Goal: Task Accomplishment & Management: Complete application form

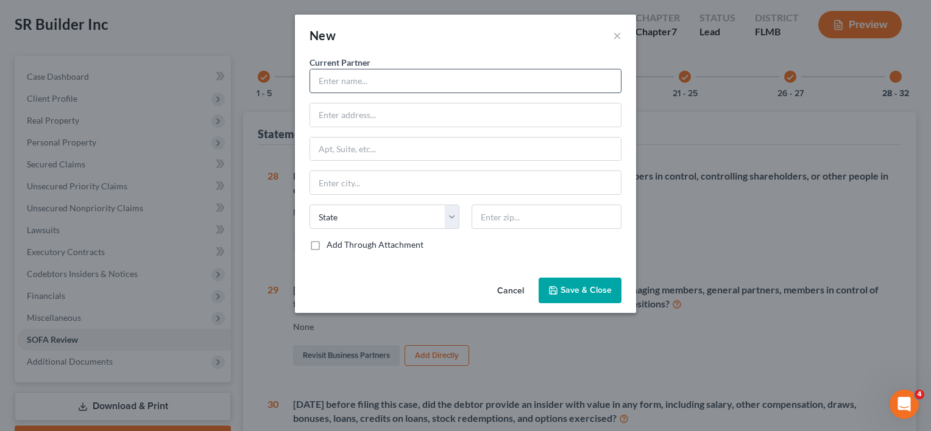
click at [451, 80] on input "text" at bounding box center [465, 80] width 311 height 23
click at [506, 287] on button "Cancel" at bounding box center [510, 291] width 46 height 24
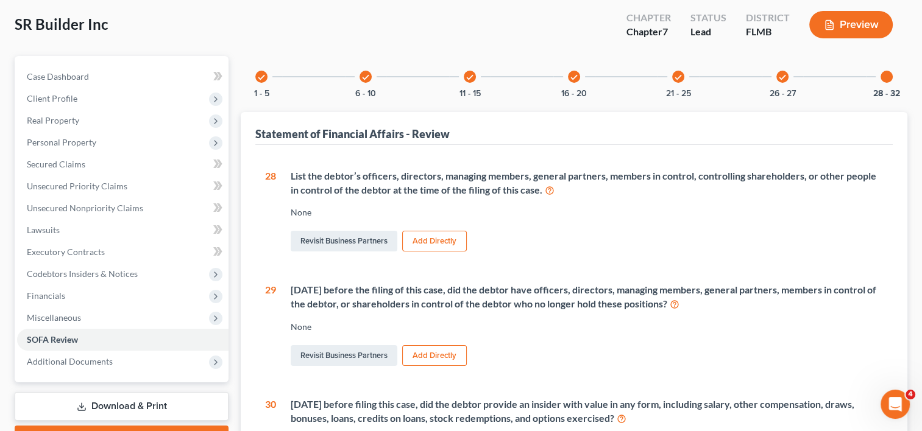
click at [431, 239] on button "Add Directly" at bounding box center [434, 241] width 65 height 21
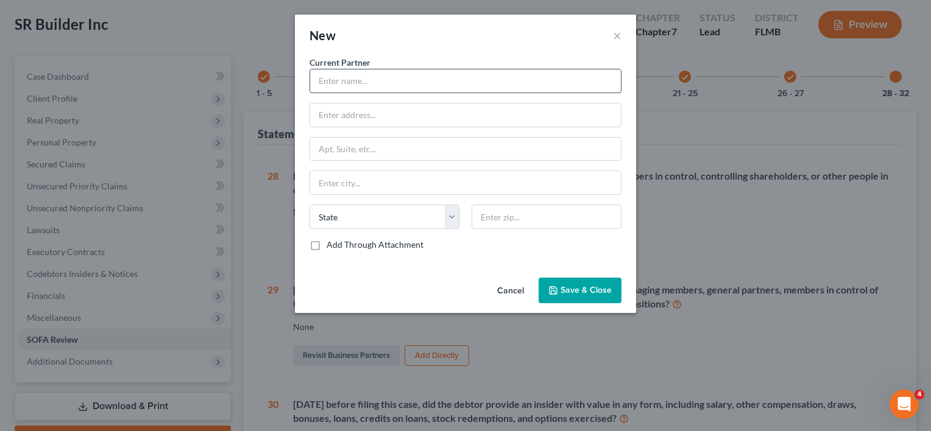
click at [412, 80] on input "text" at bounding box center [465, 80] width 311 height 23
type input "[PERSON_NAME]"
click at [409, 123] on input "text" at bounding box center [465, 115] width 311 height 23
paste input "P.O. [GEOGRAPHIC_DATA][US_STATE]-0226"
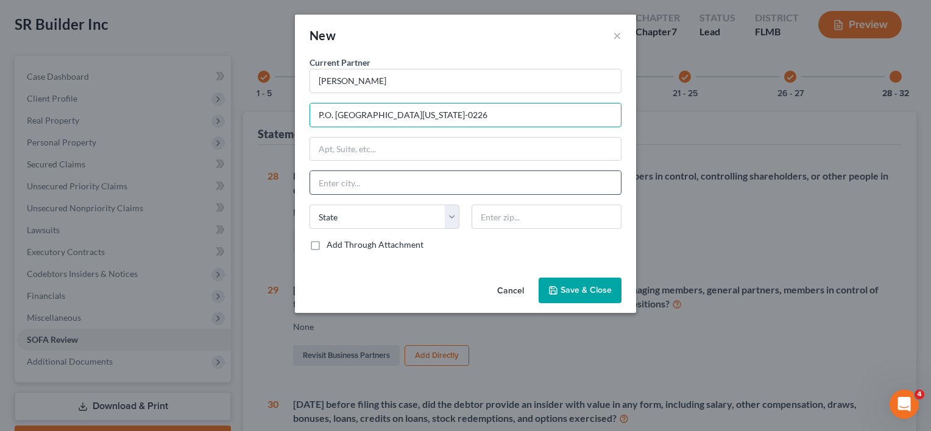
type input "P.O. [GEOGRAPHIC_DATA][US_STATE]-0226"
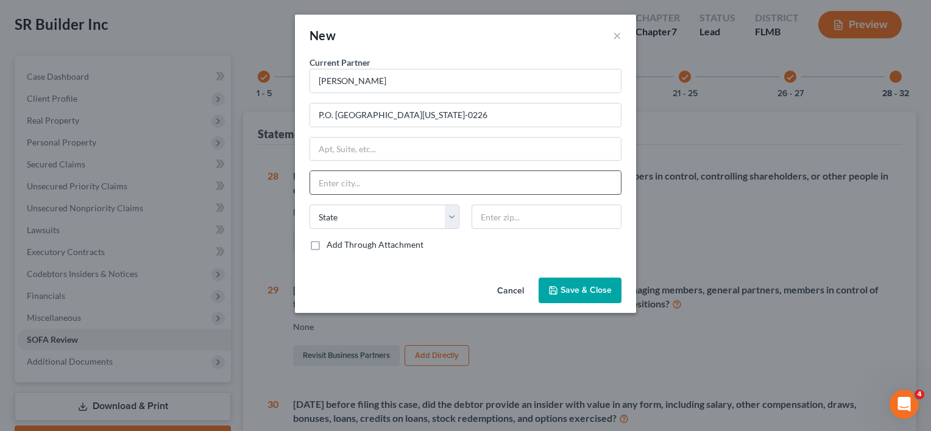
click at [415, 183] on input "text" at bounding box center [465, 182] width 311 height 23
type input "[GEOGRAPHIC_DATA]"
select select "9"
type input "32762"
drag, startPoint x: 385, startPoint y: 115, endPoint x: 488, endPoint y: 114, distance: 103.0
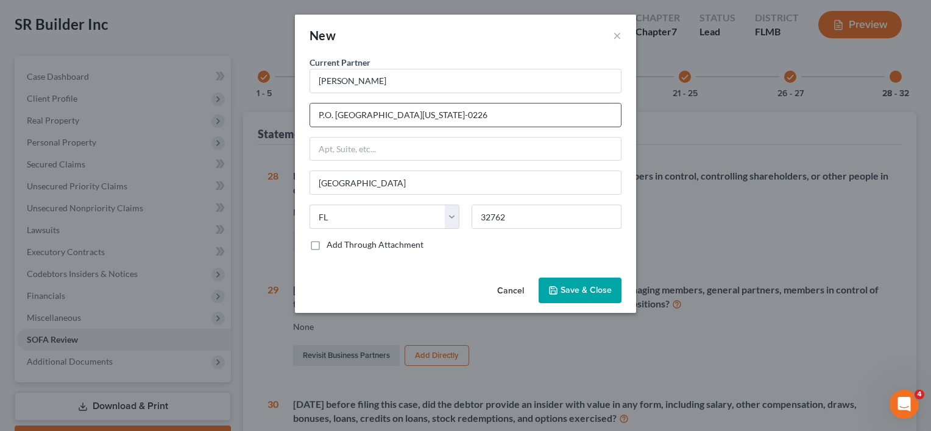
click at [488, 114] on input "P.O. [GEOGRAPHIC_DATA][US_STATE]-0226" at bounding box center [465, 115] width 311 height 23
type input "P.O. Box 620226"
click at [581, 286] on span "Save & Close" at bounding box center [585, 290] width 51 height 10
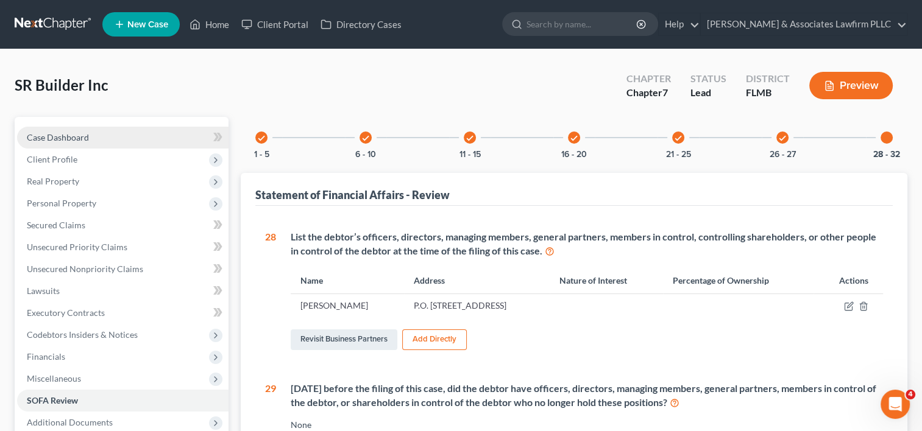
click at [84, 133] on span "Case Dashboard" at bounding box center [58, 137] width 62 height 10
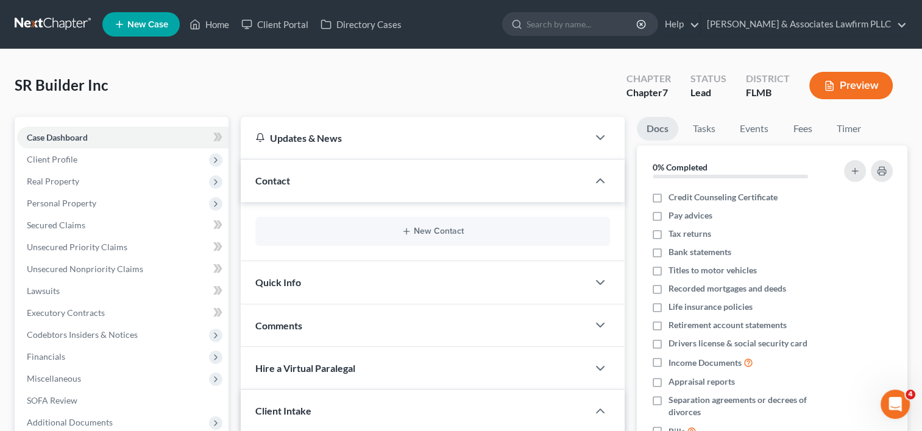
click at [54, 21] on link at bounding box center [54, 24] width 78 height 22
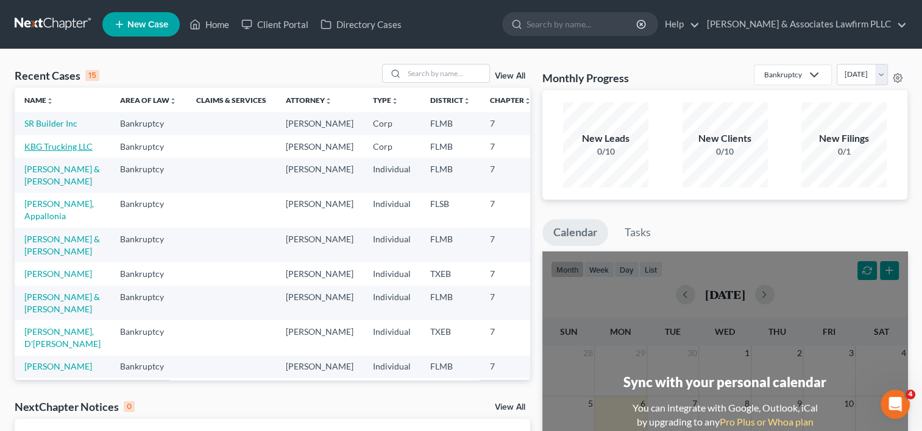
click at [37, 152] on link "KBG Trucking LLC" at bounding box center [58, 146] width 68 height 10
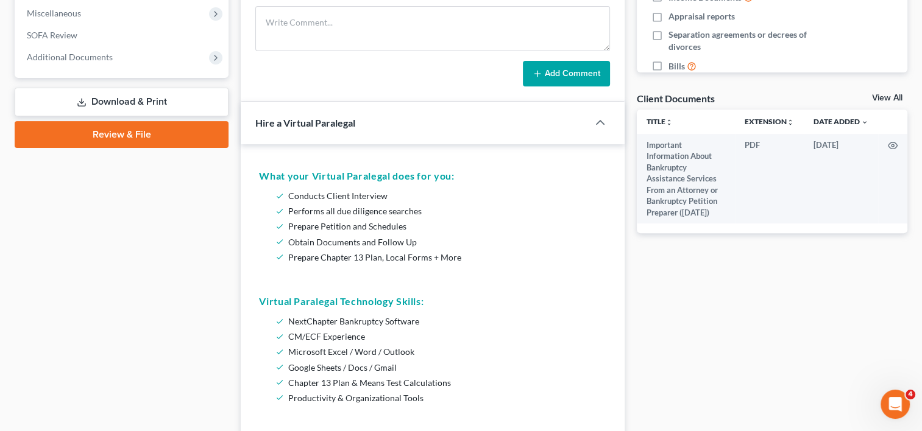
scroll to position [305, 0]
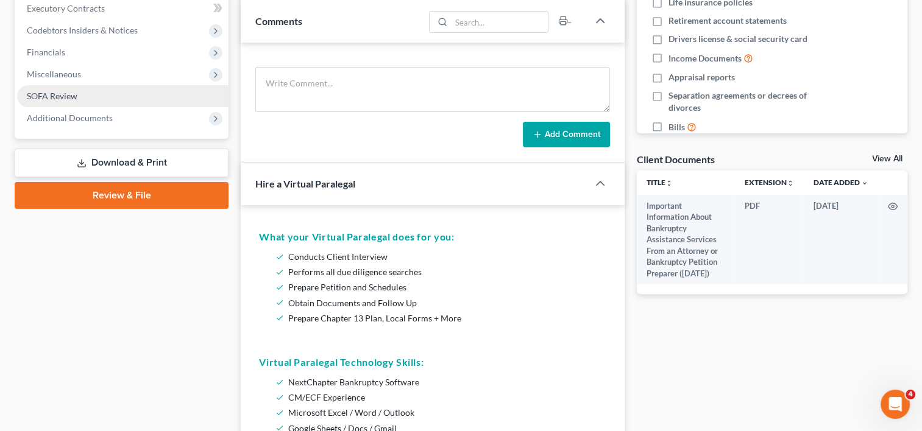
click at [123, 97] on link "SOFA Review" at bounding box center [122, 96] width 211 height 22
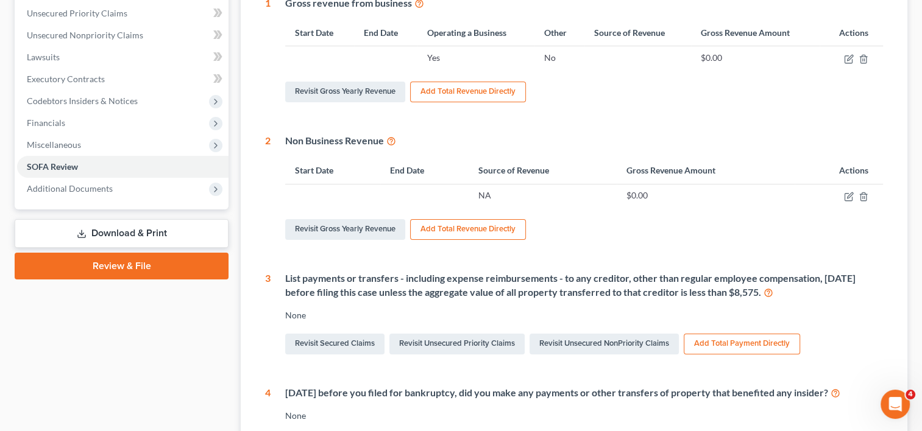
scroll to position [183, 0]
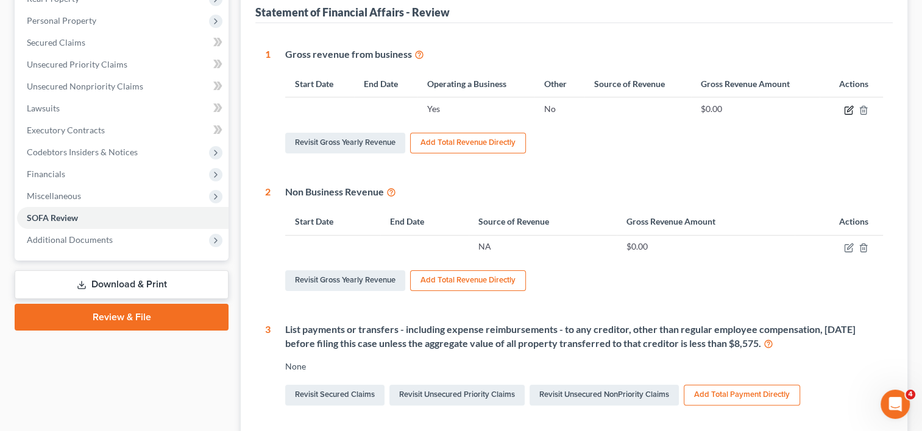
click at [848, 113] on icon "button" at bounding box center [849, 110] width 10 height 10
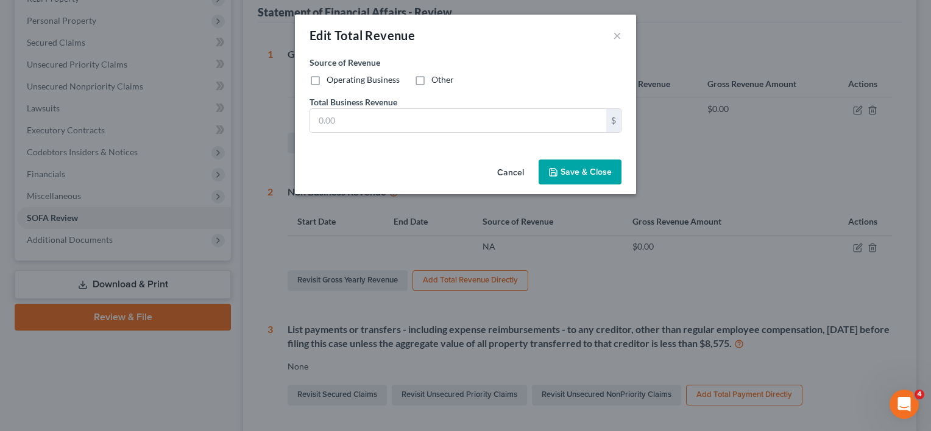
click at [520, 171] on button "Cancel" at bounding box center [510, 173] width 46 height 24
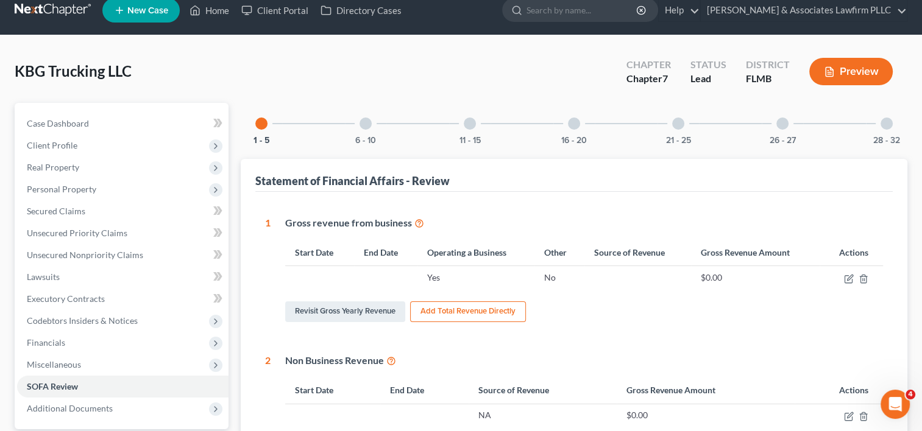
scroll to position [0, 0]
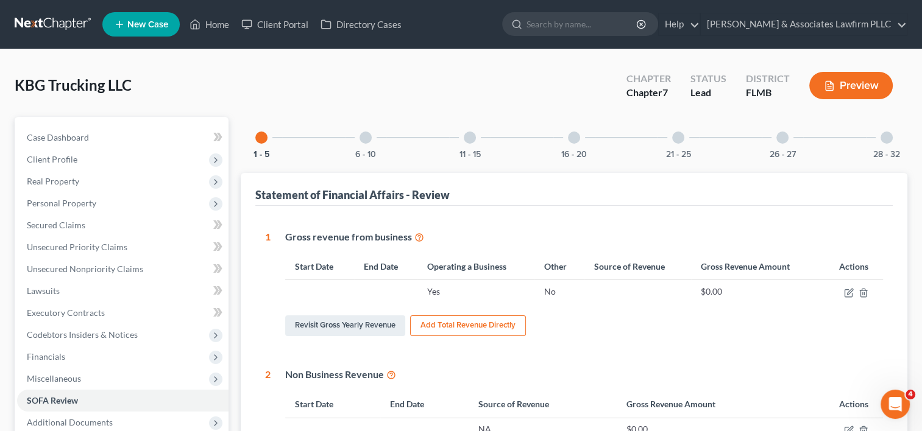
click at [782, 144] on div "26 - 27" at bounding box center [782, 137] width 41 height 41
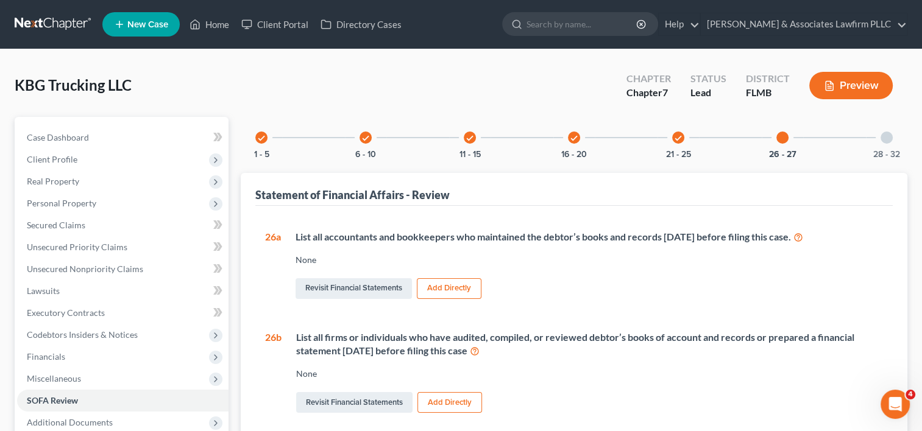
scroll to position [61, 0]
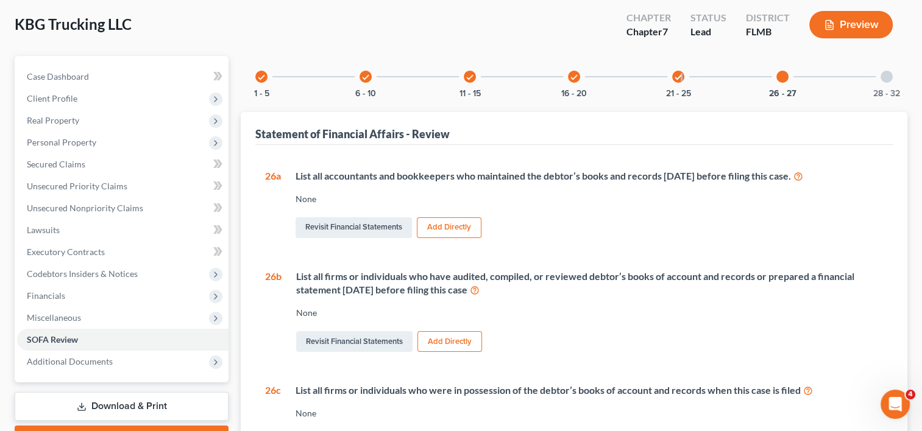
click at [681, 76] on icon "check" at bounding box center [678, 77] width 9 height 9
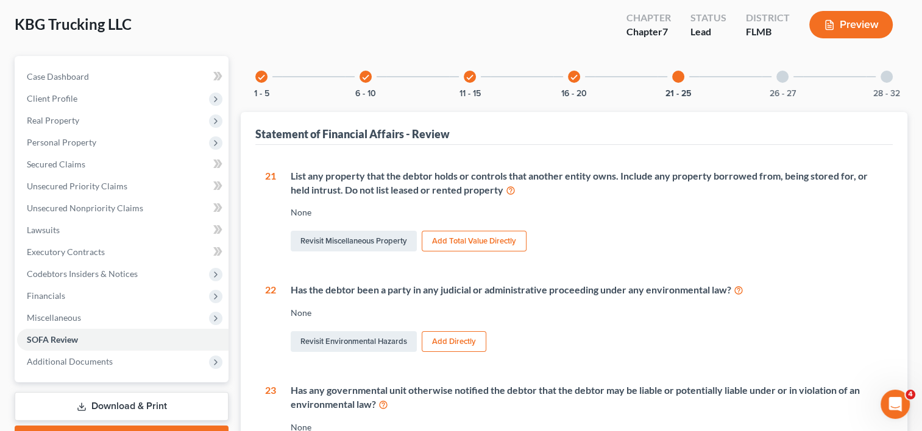
click at [882, 72] on div at bounding box center [886, 77] width 12 height 12
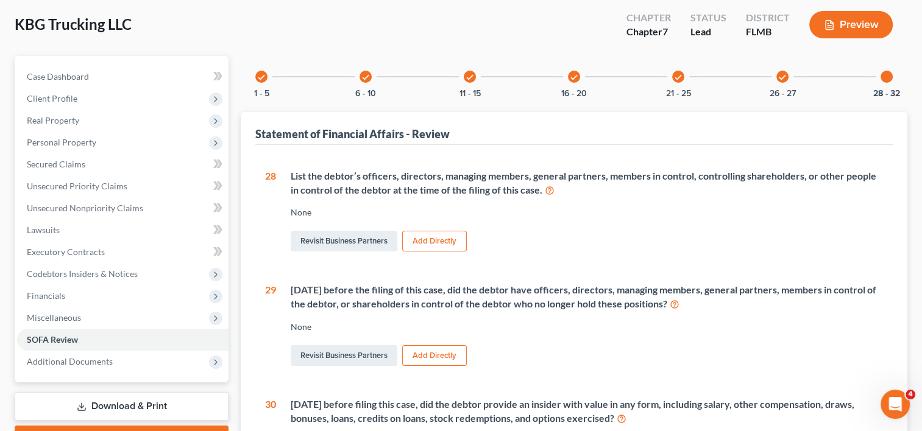
click at [444, 237] on button "Add Directly" at bounding box center [434, 241] width 65 height 21
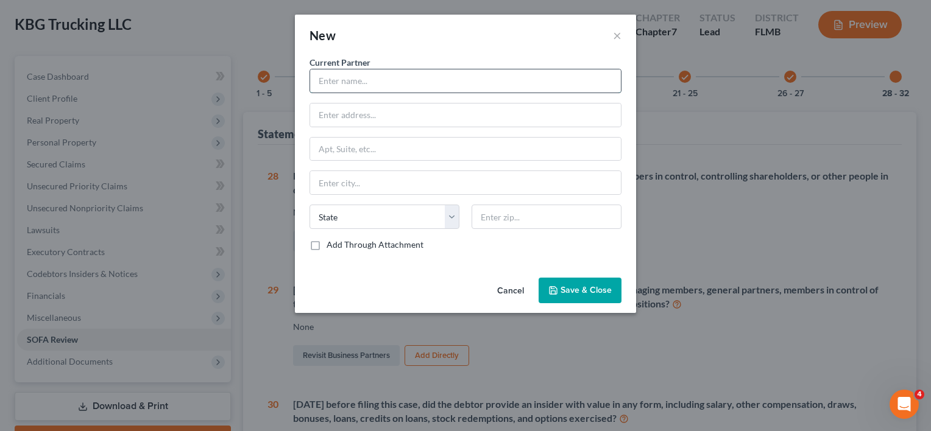
click at [417, 78] on input "text" at bounding box center [465, 80] width 311 height 23
type input "Keion Bailey"
click at [419, 117] on input "text" at bounding box center [465, 115] width 311 height 23
click at [502, 291] on button "Cancel" at bounding box center [510, 291] width 46 height 24
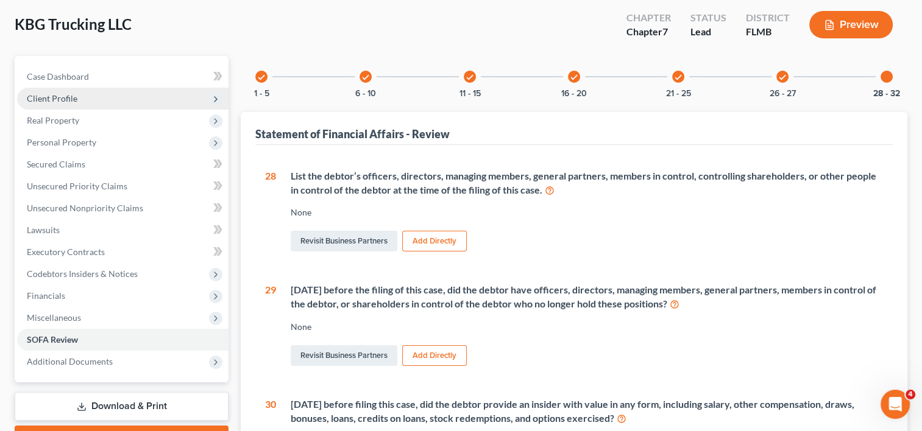
click at [61, 99] on span "Client Profile" at bounding box center [52, 98] width 51 height 10
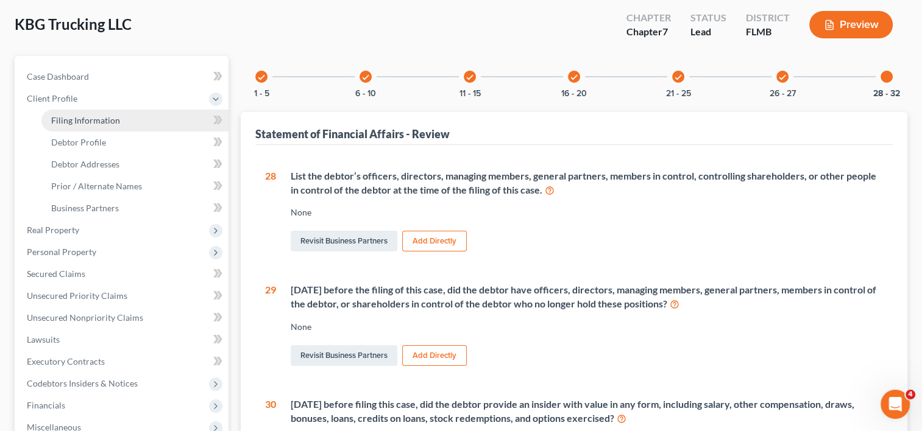
click at [131, 122] on link "Filing Information" at bounding box center [134, 121] width 187 height 22
select select "3"
select select "1"
select select "0"
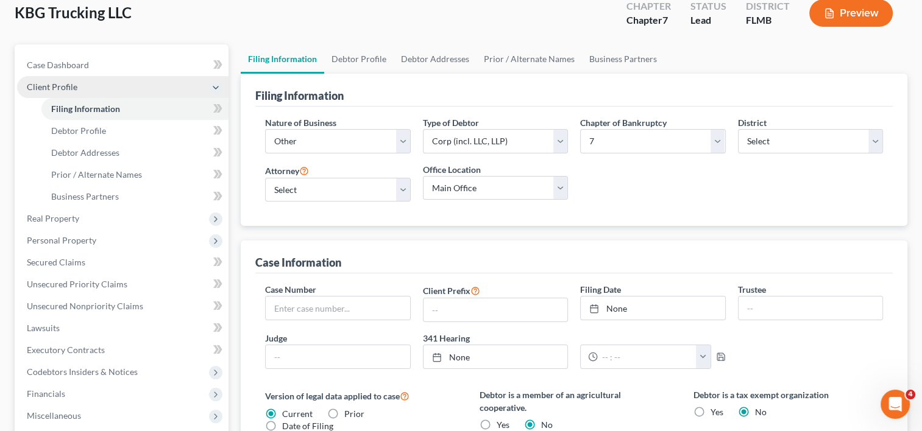
scroll to position [61, 0]
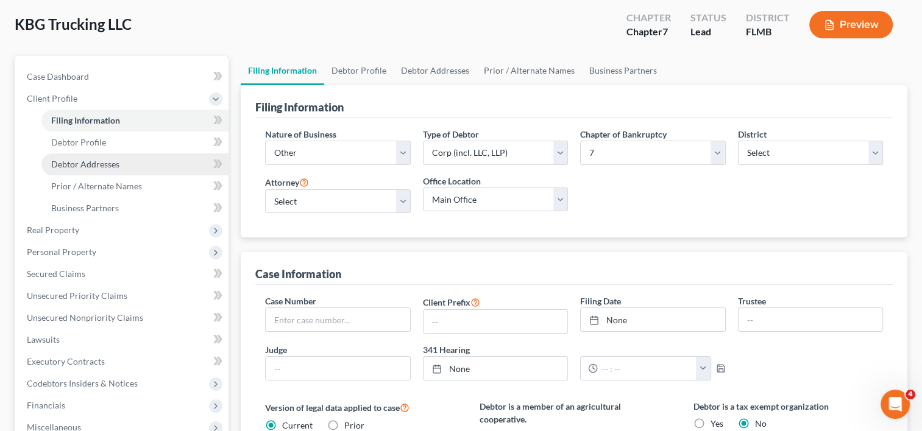
click at [115, 168] on span "Debtor Addresses" at bounding box center [85, 164] width 68 height 10
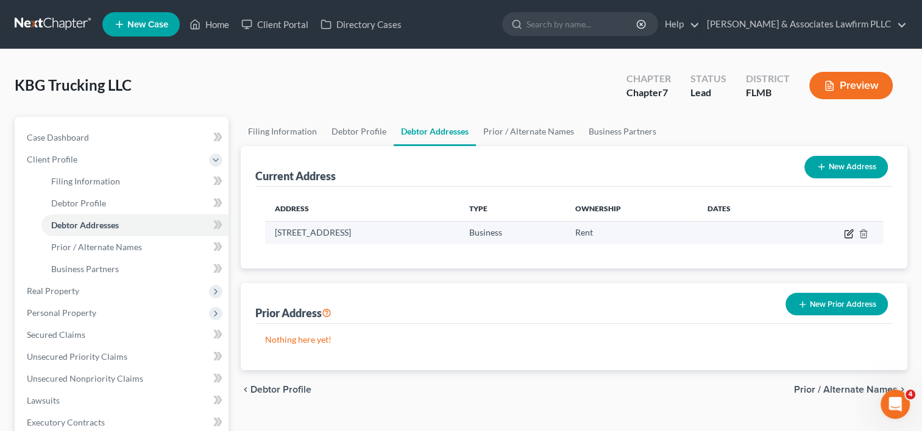
click at [852, 229] on icon "button" at bounding box center [849, 234] width 10 height 10
select select "9"
select select "0"
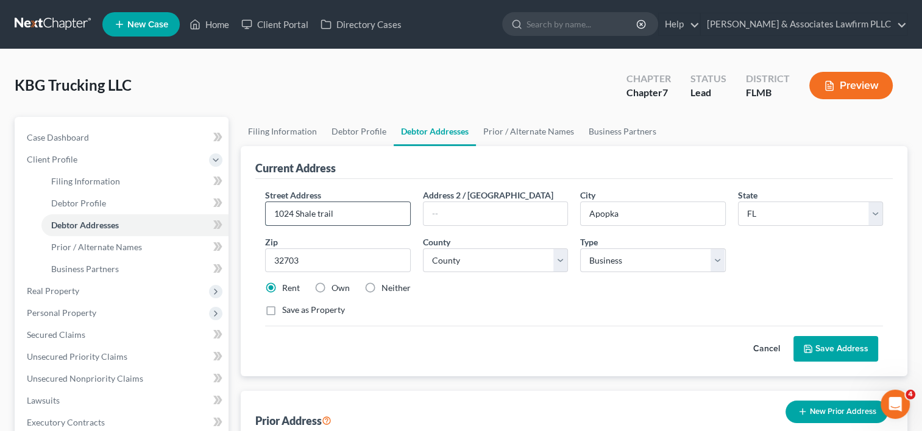
drag, startPoint x: 347, startPoint y: 213, endPoint x: 272, endPoint y: 213, distance: 74.9
click at [272, 213] on input "1024 Shale trail" at bounding box center [338, 213] width 144 height 23
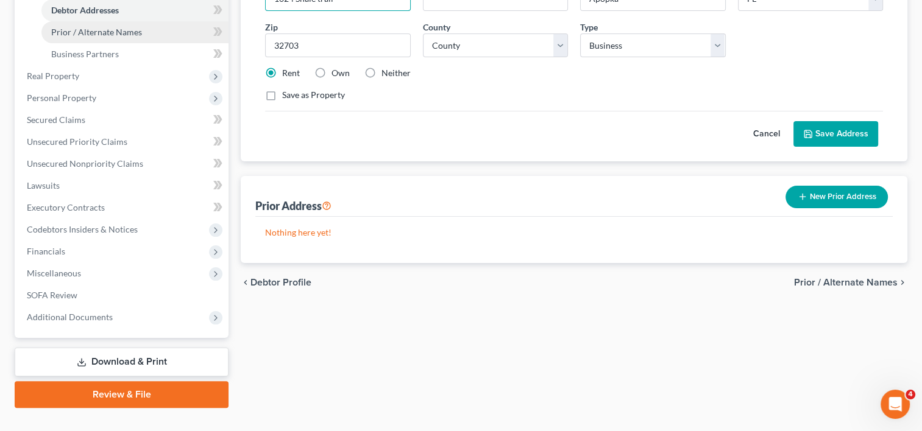
scroll to position [237, 0]
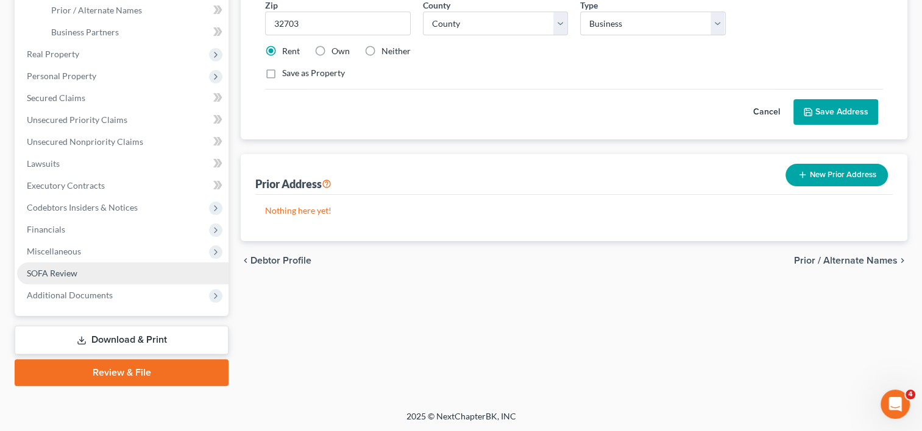
click at [87, 270] on link "SOFA Review" at bounding box center [122, 274] width 211 height 22
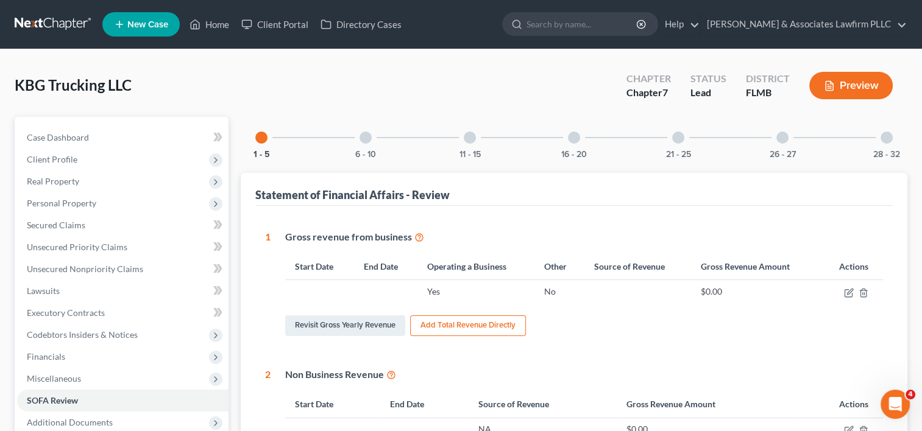
click at [781, 136] on div at bounding box center [782, 138] width 12 height 12
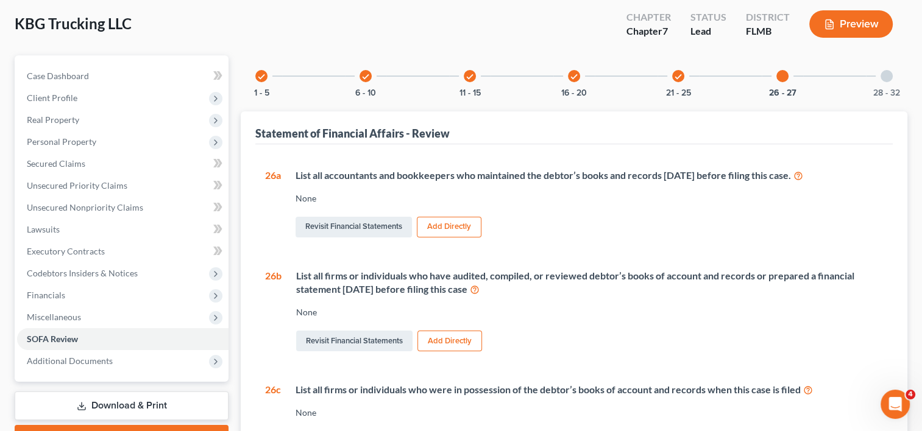
scroll to position [61, 0]
click at [889, 77] on div at bounding box center [886, 77] width 12 height 12
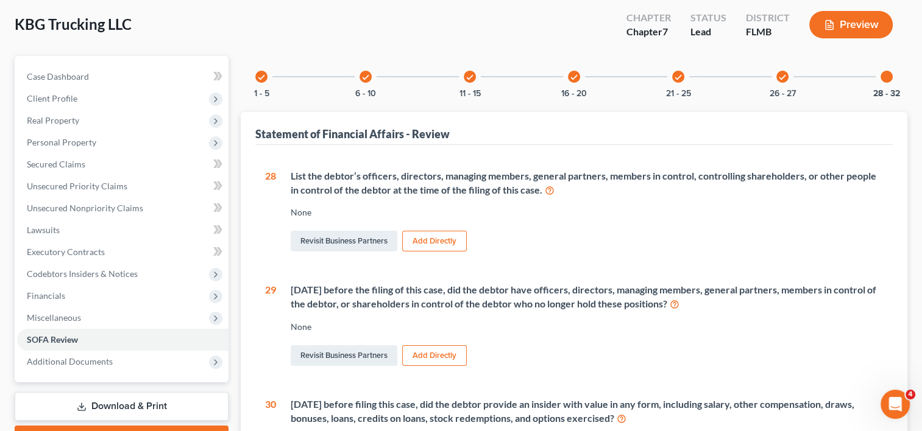
click at [450, 236] on button "Add Directly" at bounding box center [434, 241] width 65 height 21
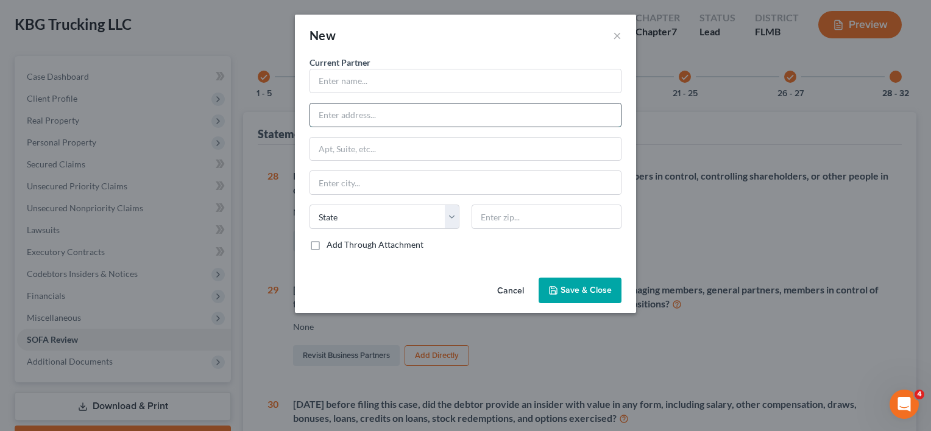
click at [370, 111] on input "text" at bounding box center [465, 115] width 311 height 23
paste input "1024 Shale trail"
type input "1024 Shale trail"
click at [502, 213] on input "text" at bounding box center [547, 217] width 150 height 24
type input "32703"
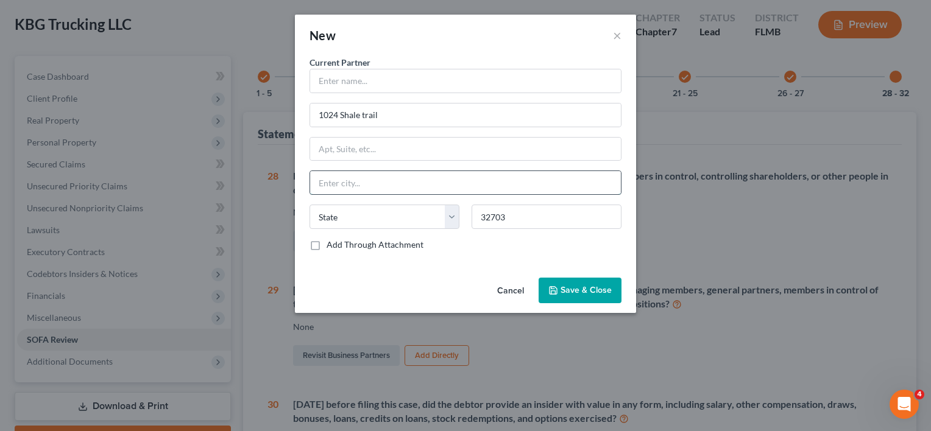
type input "Apopka"
select select "9"
click at [448, 177] on input "Apopka" at bounding box center [465, 182] width 311 height 23
click at [446, 87] on input "text" at bounding box center [465, 80] width 311 height 23
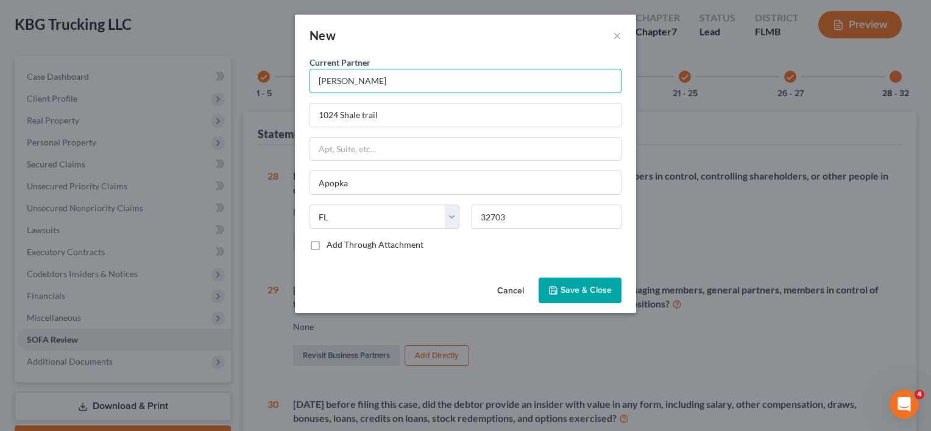
type input "Keion Bailey"
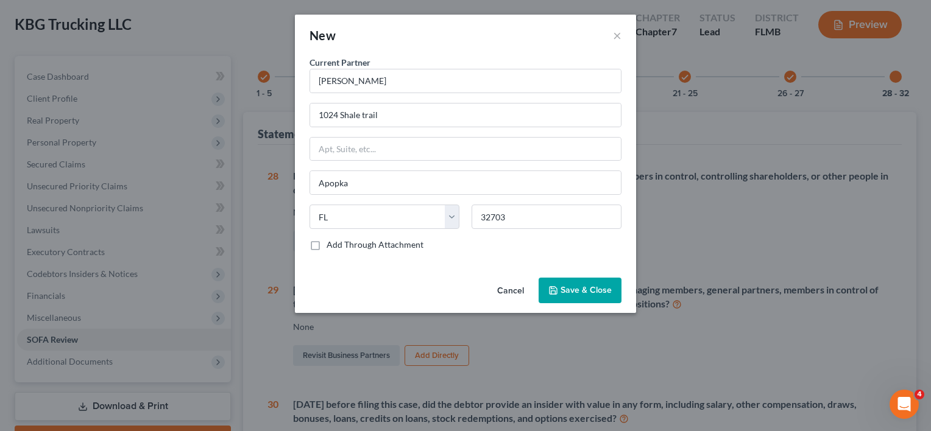
click at [574, 286] on span "Save & Close" at bounding box center [585, 290] width 51 height 10
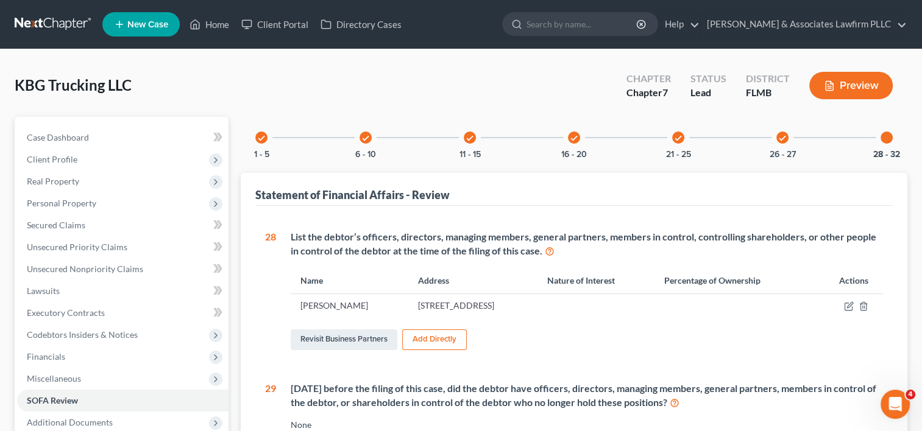
scroll to position [0, 0]
click at [887, 133] on div at bounding box center [886, 138] width 12 height 12
click at [419, 334] on button "Add Directly" at bounding box center [434, 340] width 65 height 21
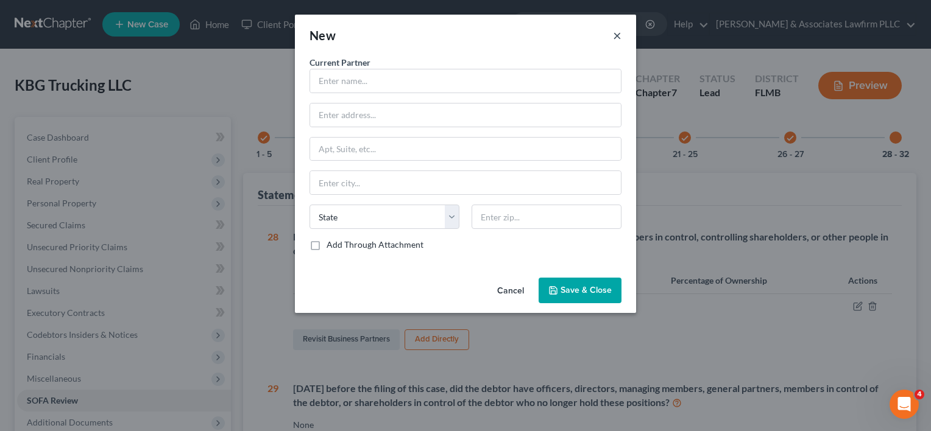
click at [619, 34] on button "×" at bounding box center [617, 35] width 9 height 15
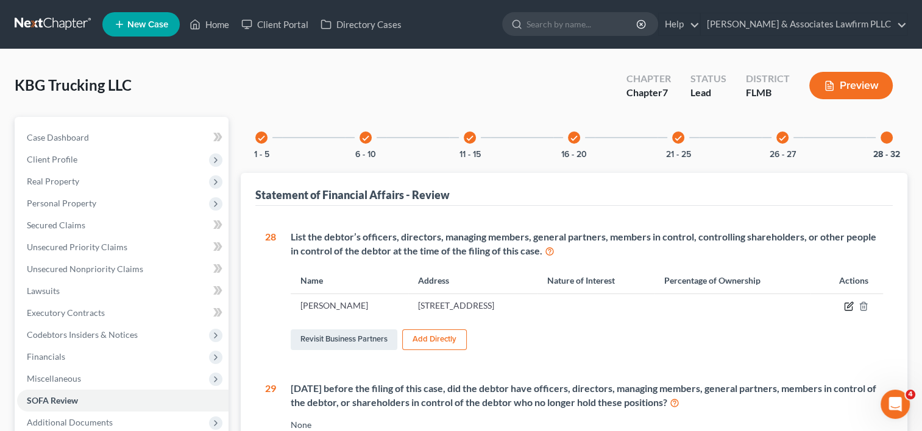
click at [850, 303] on icon "button" at bounding box center [849, 307] width 10 height 10
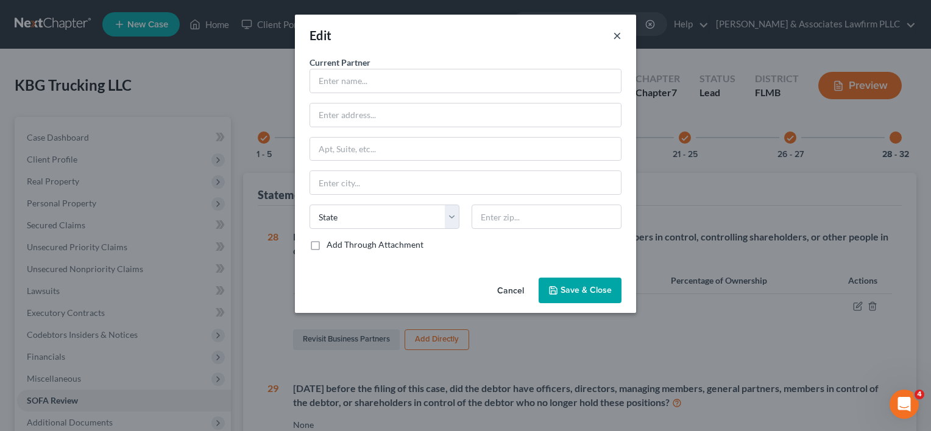
click at [617, 35] on button "×" at bounding box center [617, 35] width 9 height 15
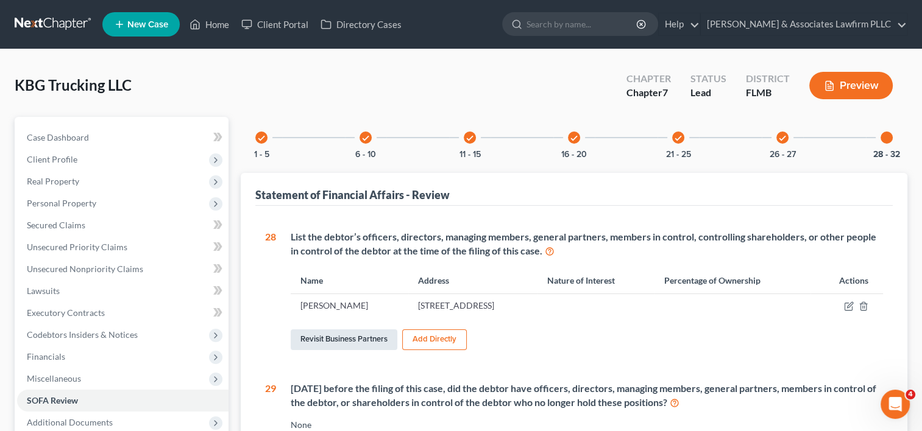
click at [358, 338] on link "Revisit Business Partners" at bounding box center [344, 340] width 107 height 21
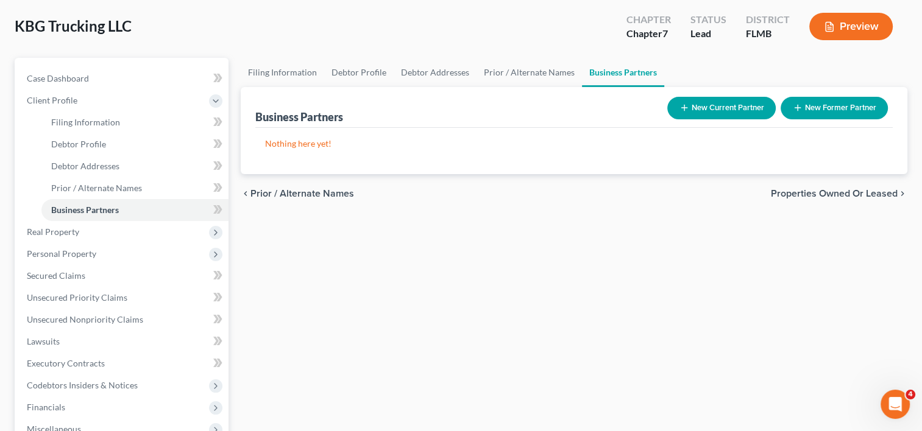
scroll to position [237, 0]
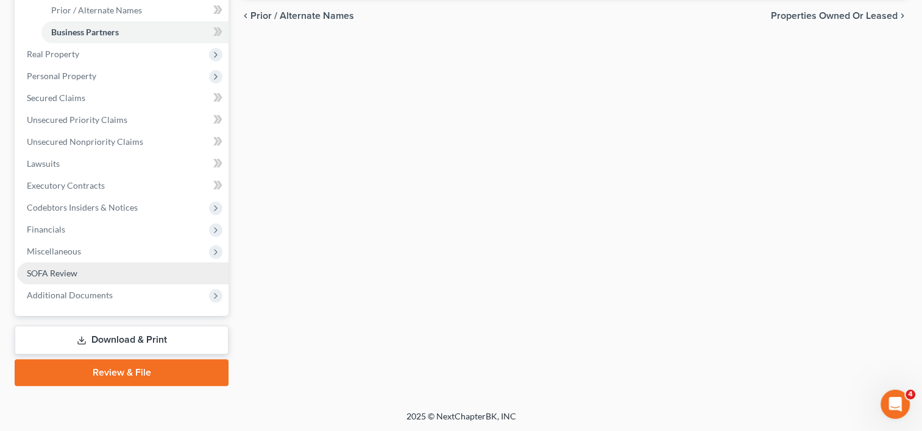
click at [85, 277] on link "SOFA Review" at bounding box center [122, 274] width 211 height 22
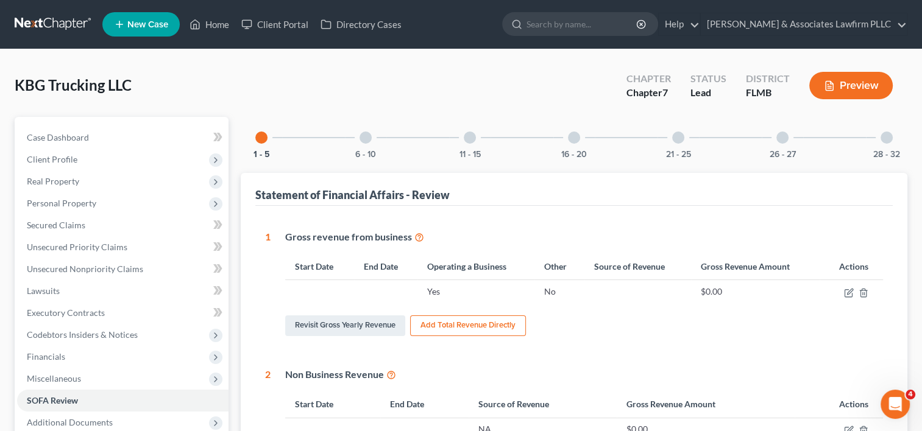
click at [888, 143] on div "28 - 32" at bounding box center [886, 137] width 41 height 41
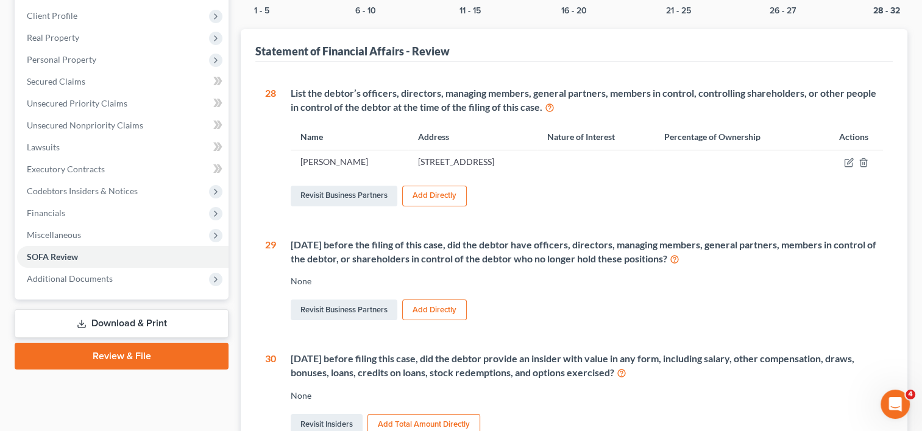
scroll to position [122, 0]
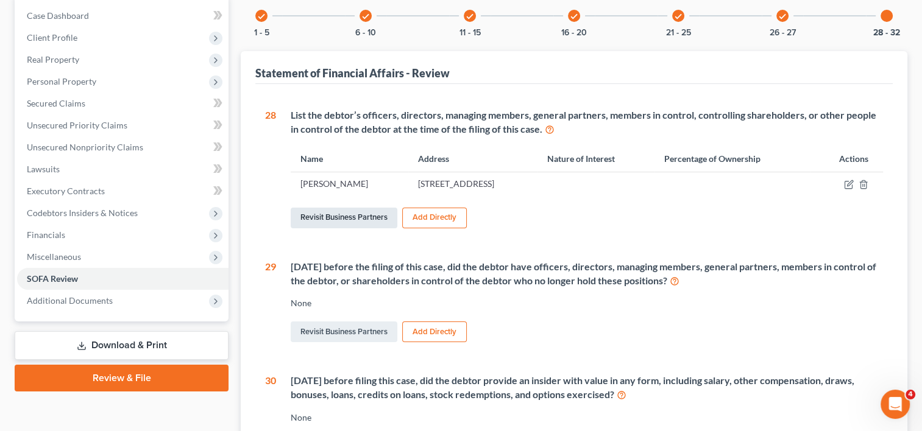
click at [367, 210] on link "Revisit Business Partners" at bounding box center [344, 218] width 107 height 21
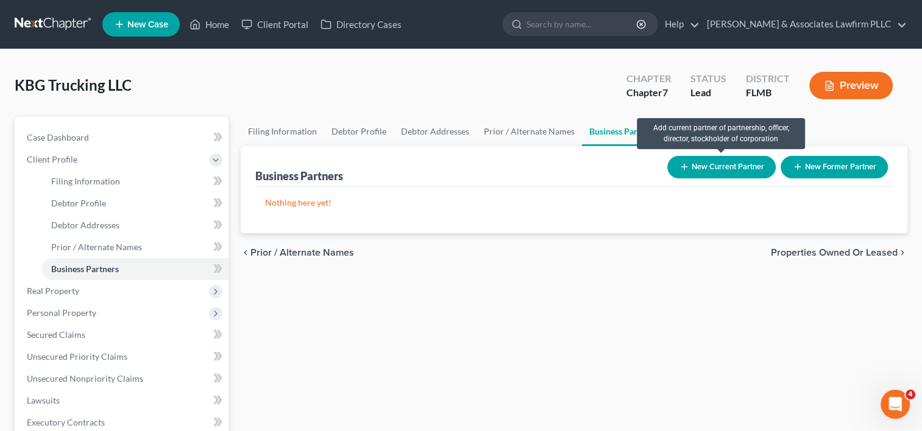
click at [748, 171] on button "New Current Partner" at bounding box center [721, 167] width 108 height 23
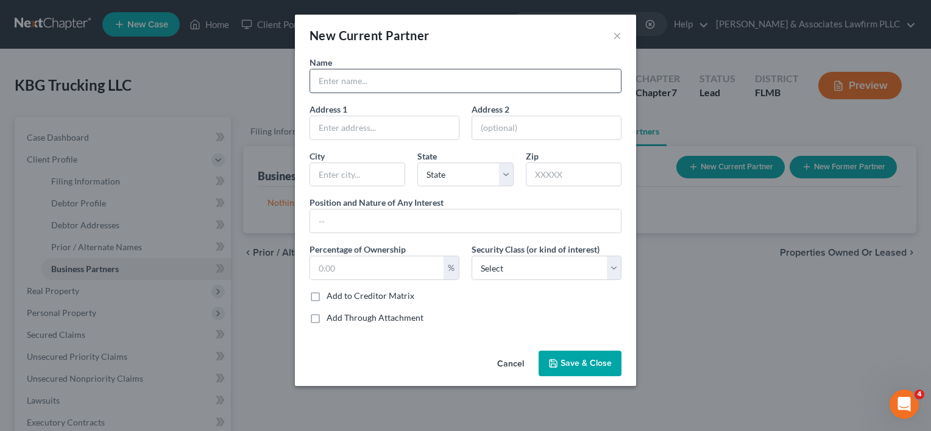
click at [424, 85] on input "text" at bounding box center [465, 80] width 311 height 23
type input "Keion Bailey"
click at [361, 256] on input "text" at bounding box center [376, 267] width 133 height 23
type input "100."
click at [327, 297] on label "Add to Creditor Matrix" at bounding box center [371, 296] width 88 height 12
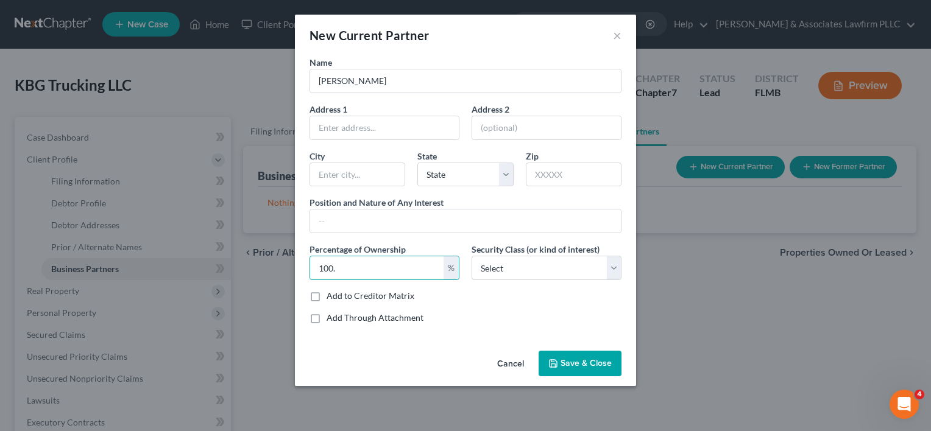
click at [331, 297] on input "Add to Creditor Matrix" at bounding box center [335, 294] width 8 height 8
checkbox input "true"
click at [369, 125] on input "text" at bounding box center [384, 127] width 149 height 23
paste input "1024 Shale trail"
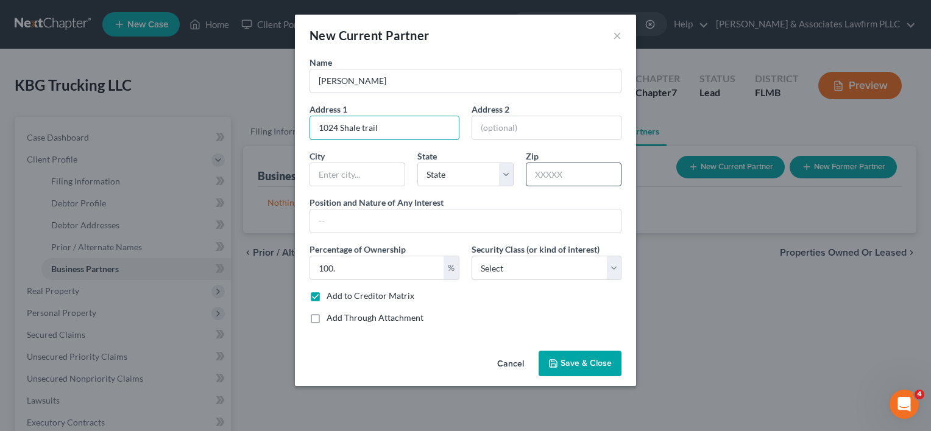
type input "1024 Shale trail"
click at [536, 166] on input "text" at bounding box center [574, 175] width 96 height 24
type input "32703"
click at [375, 177] on input "text" at bounding box center [357, 174] width 94 height 23
type input "Apopka"
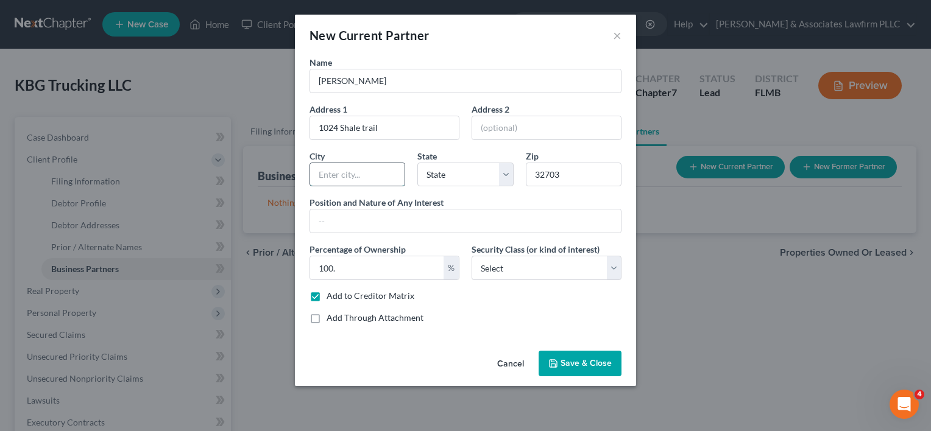
select select "9"
click at [543, 221] on input "text" at bounding box center [465, 221] width 311 height 23
click at [320, 221] on input "Managing Member" at bounding box center [465, 221] width 311 height 23
type input "Sole Managing Member"
click at [616, 272] on select "Select Select Common Stockholder General Partner Limited Partner Managing Membe…" at bounding box center [547, 268] width 150 height 24
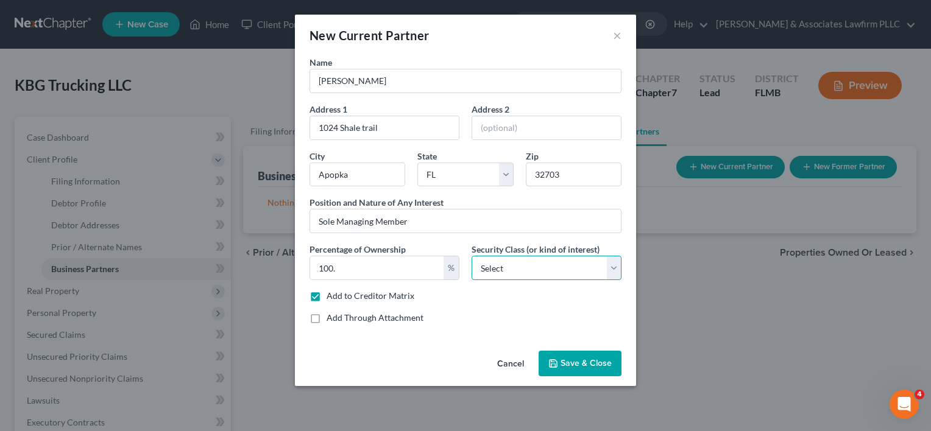
select select "3"
click at [472, 256] on select "Select Select Common Stockholder General Partner Limited Partner Managing Membe…" at bounding box center [547, 268] width 150 height 24
click at [571, 361] on span "Save & Close" at bounding box center [585, 363] width 51 height 10
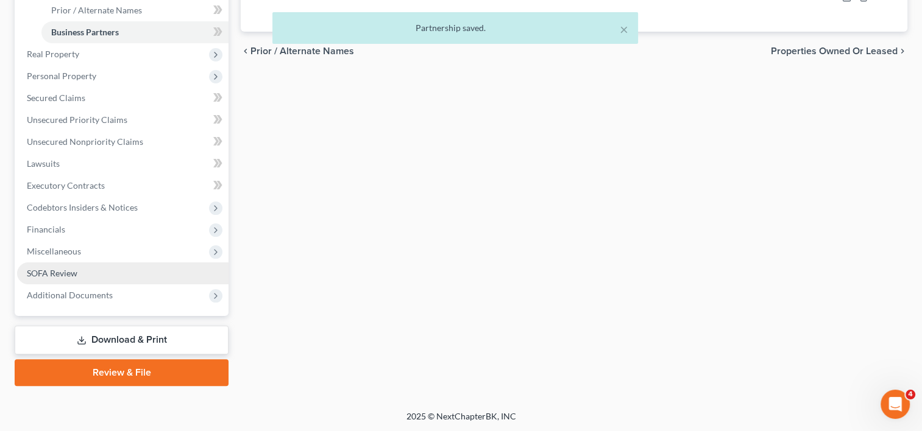
click at [160, 280] on link "SOFA Review" at bounding box center [122, 274] width 211 height 22
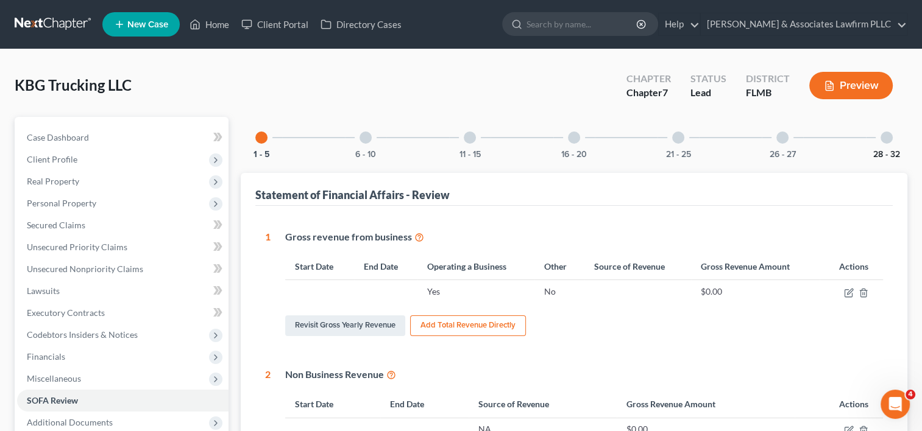
click at [882, 148] on div "28 - 32" at bounding box center [886, 137] width 41 height 41
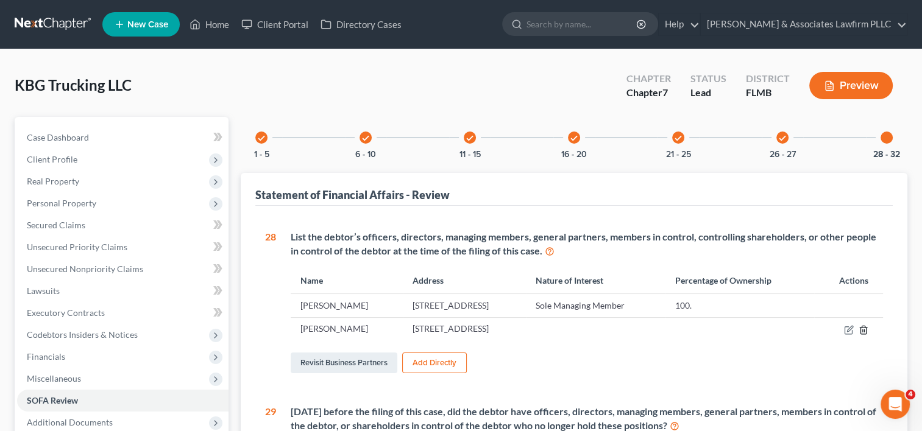
click at [865, 328] on icon "button" at bounding box center [863, 330] width 10 height 10
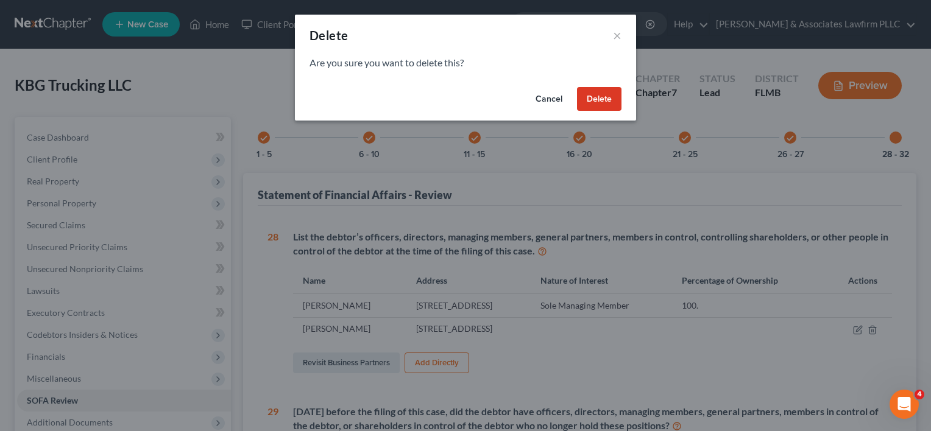
click at [595, 110] on button "Delete" at bounding box center [599, 99] width 44 height 24
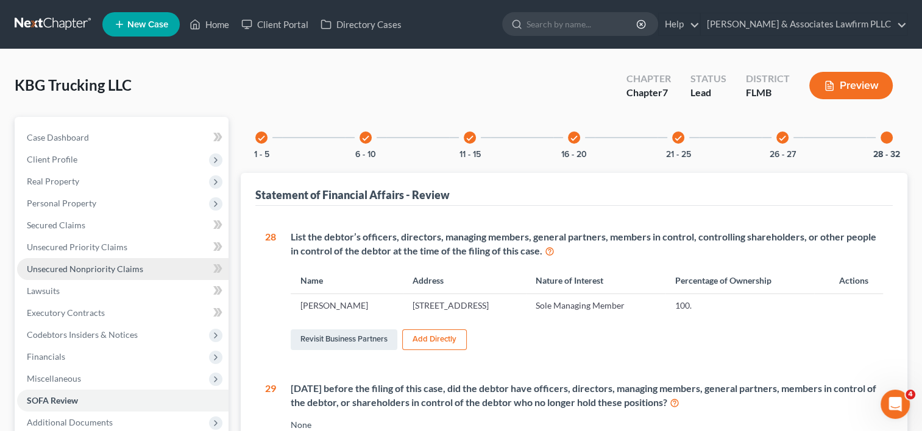
scroll to position [61, 0]
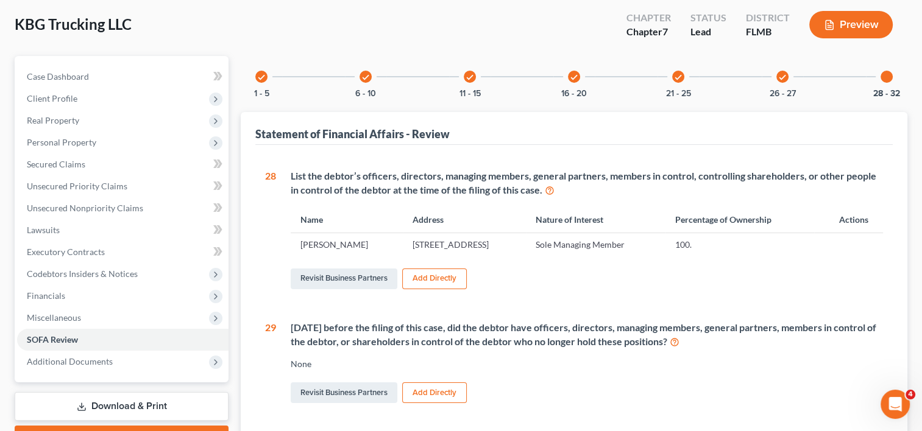
click at [782, 83] on div "check 26 - 27" at bounding box center [782, 76] width 41 height 41
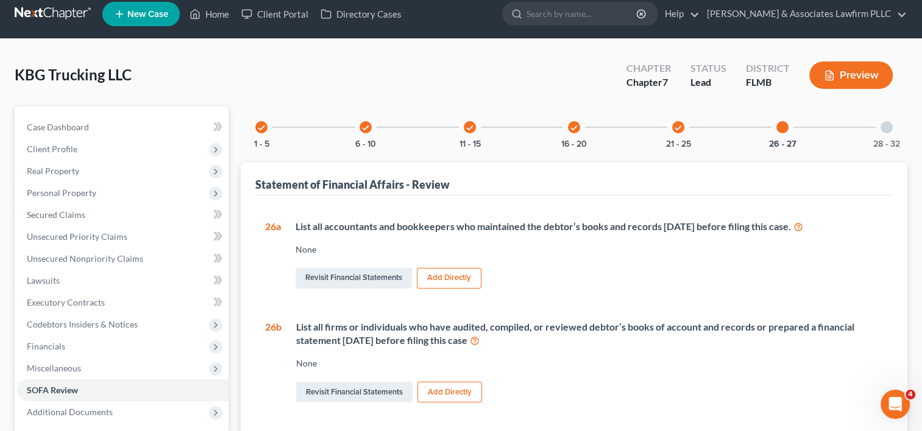
scroll to position [0, 0]
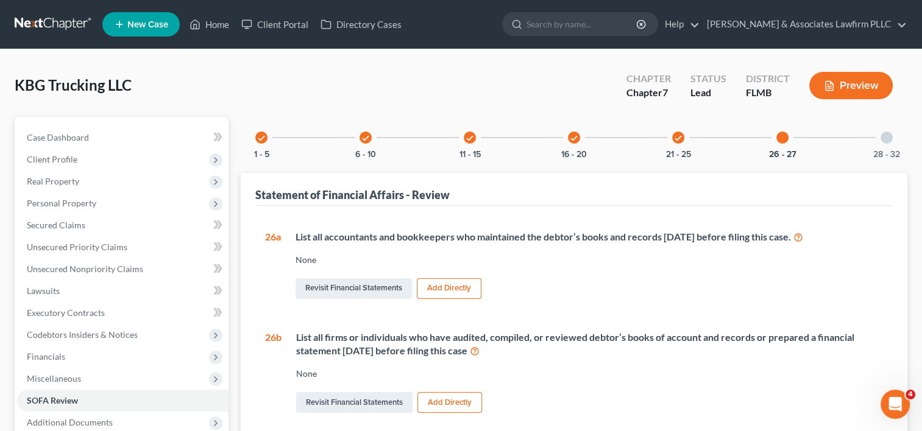
click at [882, 143] on div "28 - 32" at bounding box center [886, 137] width 41 height 41
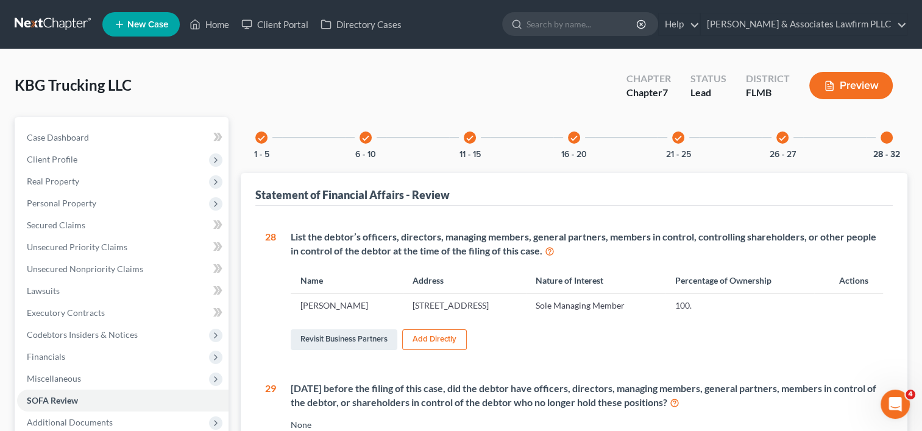
click at [54, 24] on link at bounding box center [54, 24] width 78 height 22
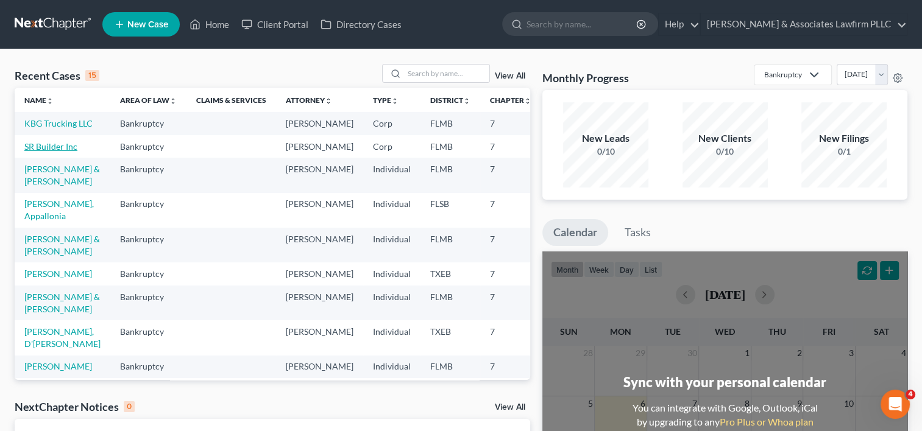
click at [36, 152] on link "SR Builder Inc" at bounding box center [50, 146] width 53 height 10
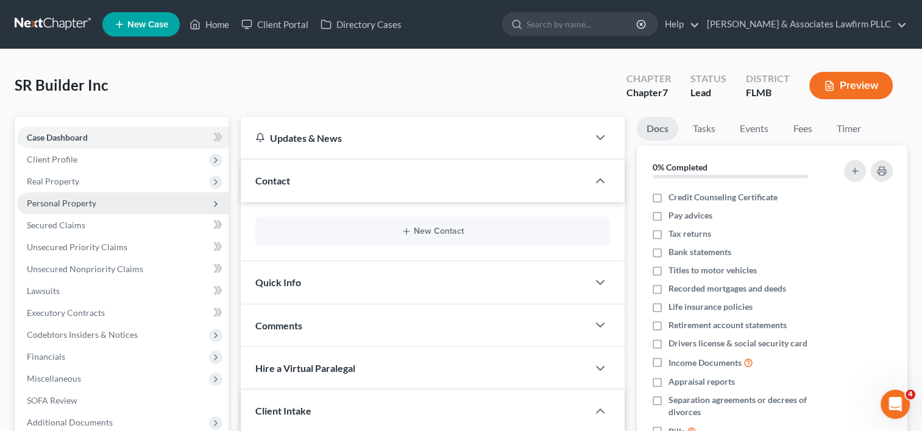
click at [119, 200] on span "Personal Property" at bounding box center [122, 204] width 211 height 22
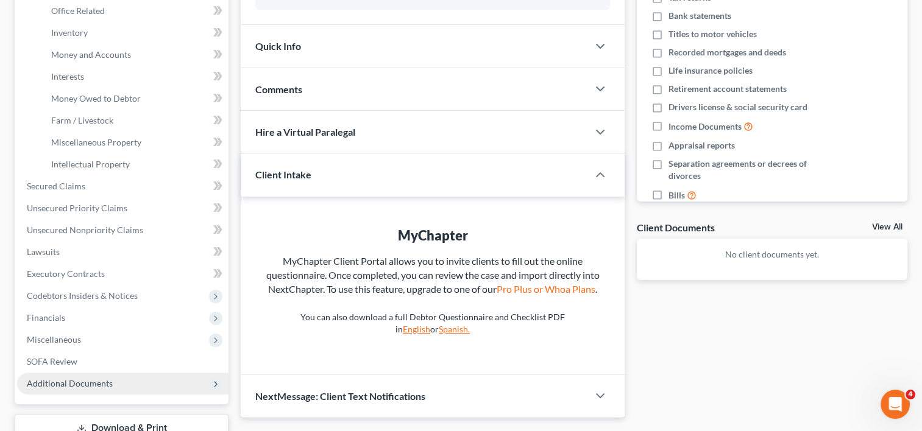
scroll to position [325, 0]
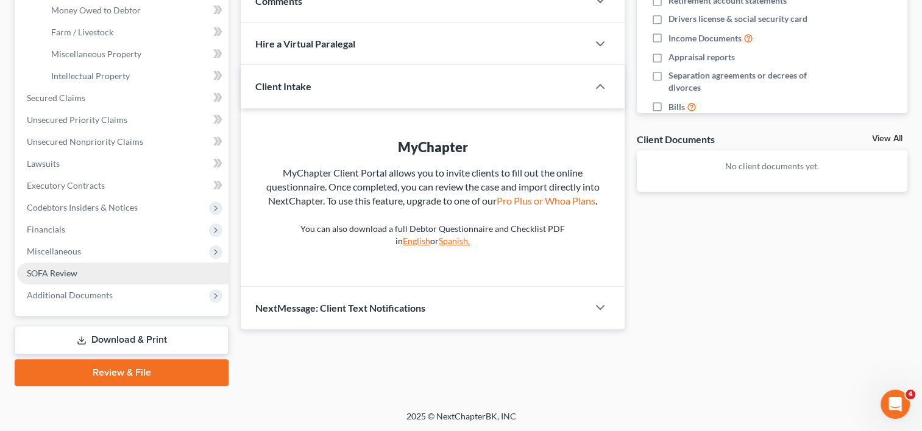
click at [85, 273] on link "SOFA Review" at bounding box center [122, 274] width 211 height 22
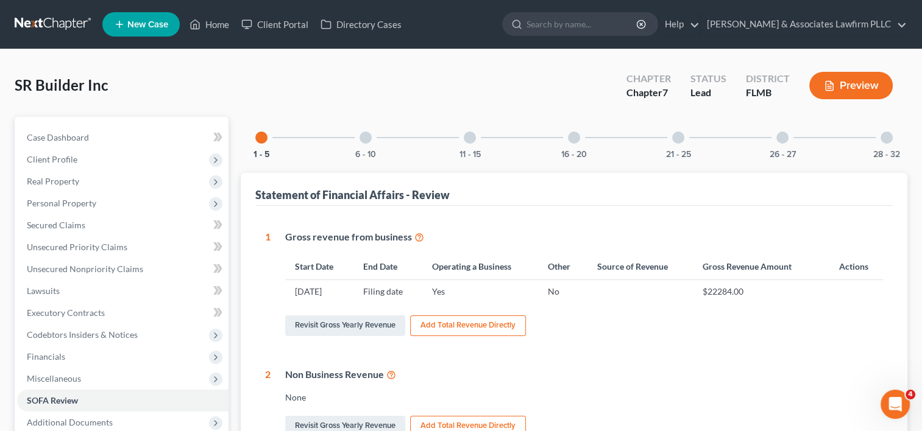
click at [882, 140] on div at bounding box center [886, 138] width 12 height 12
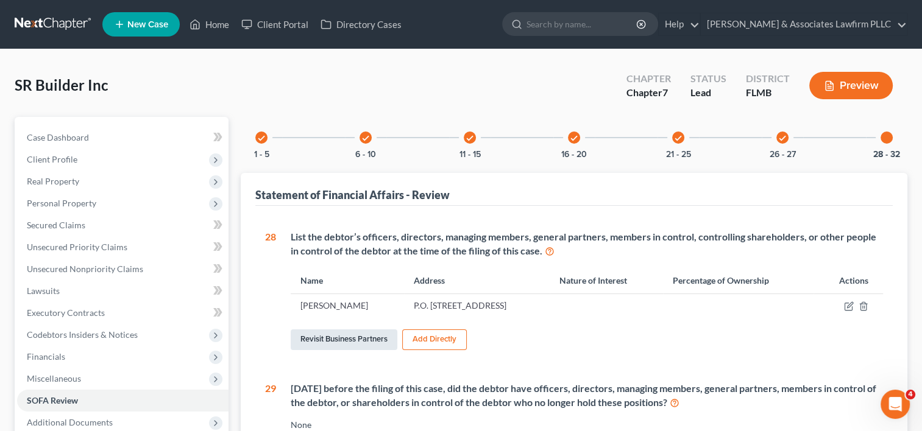
click at [336, 336] on link "Revisit Business Partners" at bounding box center [344, 340] width 107 height 21
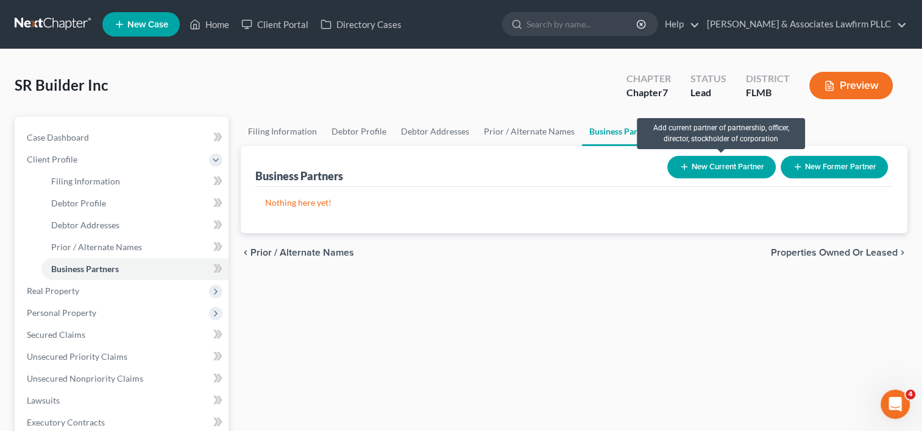
click at [726, 161] on button "New Current Partner" at bounding box center [721, 167] width 108 height 23
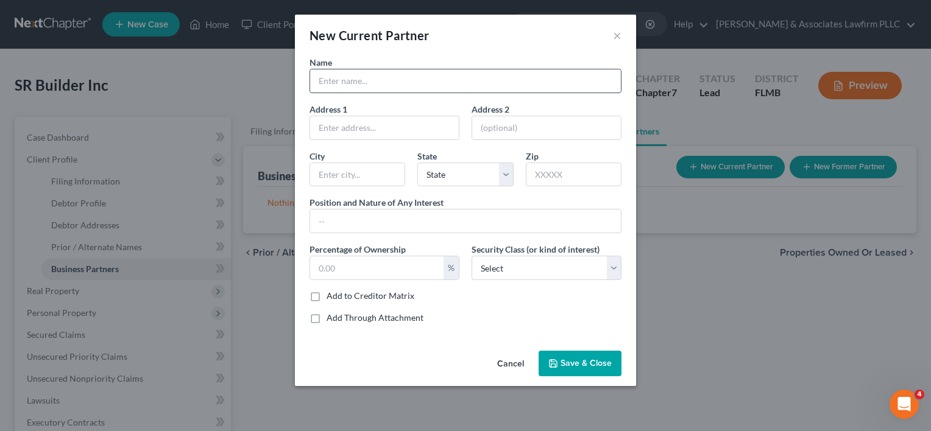
drag, startPoint x: 408, startPoint y: 83, endPoint x: 409, endPoint y: 89, distance: 6.1
click at [408, 87] on input "text" at bounding box center [465, 80] width 311 height 23
type input "[PERSON_NAME]"
click at [568, 366] on span "Save & Close" at bounding box center [585, 363] width 51 height 10
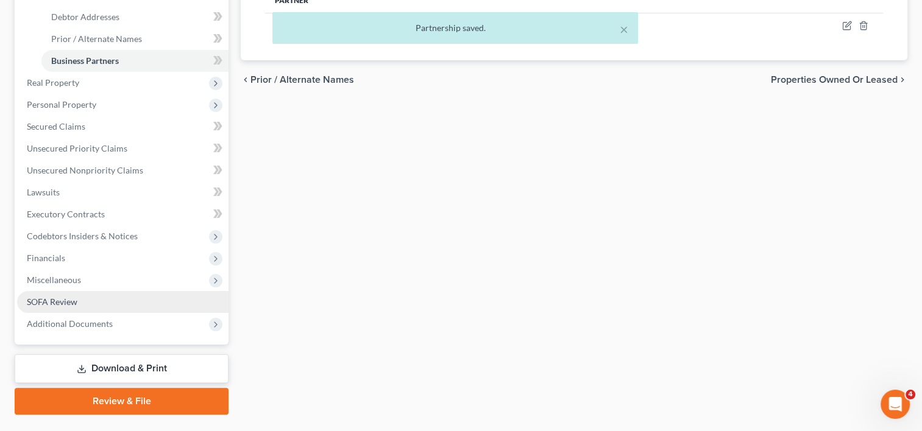
scroll to position [237, 0]
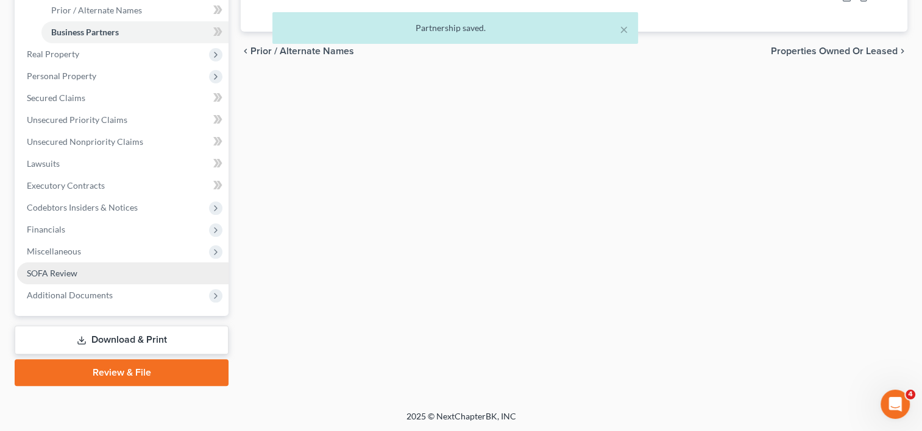
click at [105, 267] on link "SOFA Review" at bounding box center [122, 274] width 211 height 22
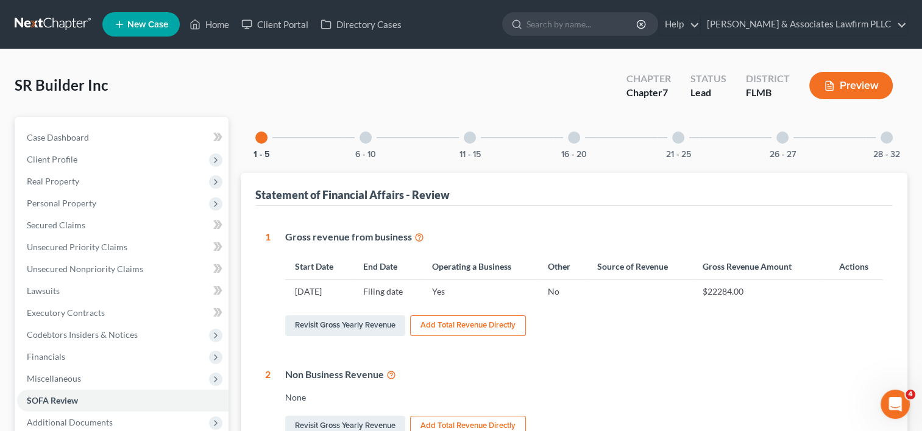
click at [884, 144] on div "28 - 32" at bounding box center [886, 137] width 41 height 41
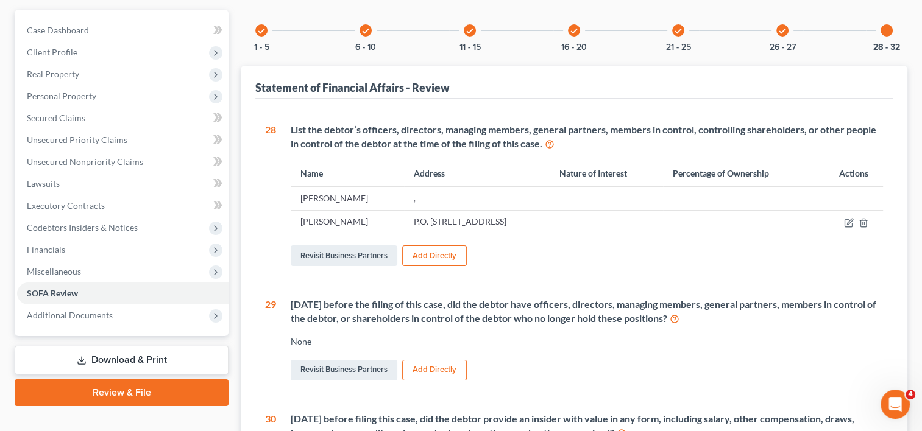
scroll to position [122, 0]
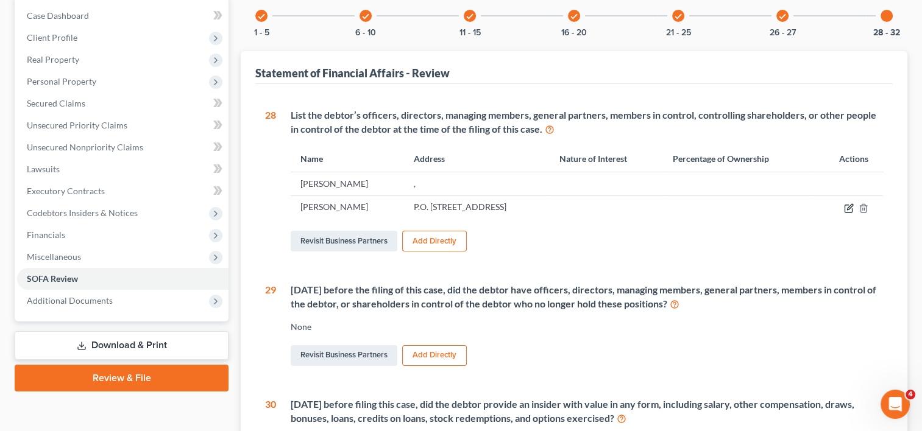
click at [848, 205] on icon "button" at bounding box center [849, 208] width 10 height 10
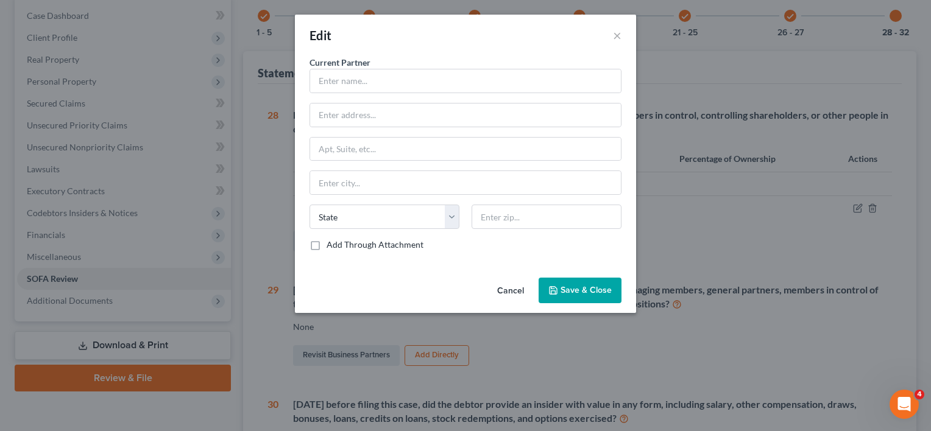
click at [515, 288] on button "Cancel" at bounding box center [510, 291] width 46 height 24
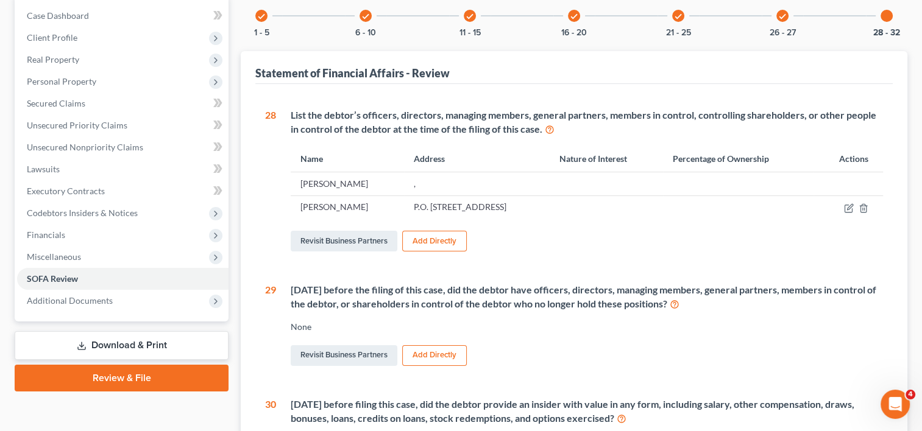
drag, startPoint x: 511, startPoint y: 207, endPoint x: 378, endPoint y: 216, distance: 133.8
click at [404, 216] on td "P.O. [STREET_ADDRESS]" at bounding box center [477, 207] width 146 height 23
copy td "P.O. [STREET_ADDRESS]"
click at [609, 231] on div "Revisit Business Partners Add Directly" at bounding box center [587, 241] width 592 height 26
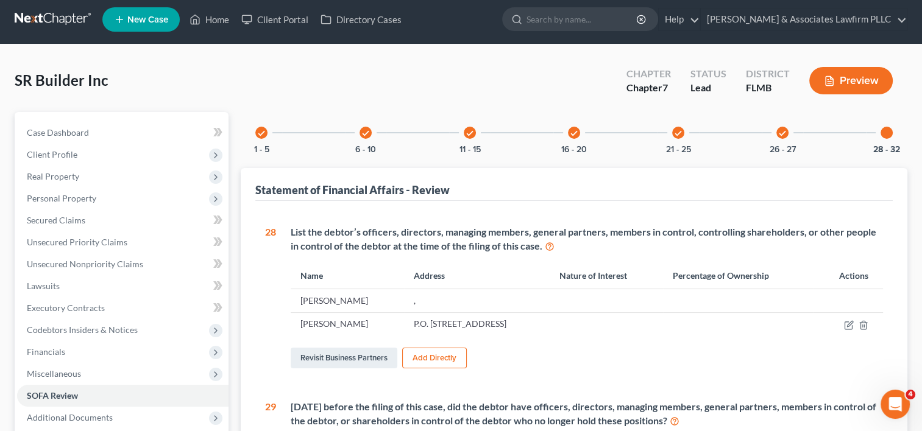
scroll to position [0, 0]
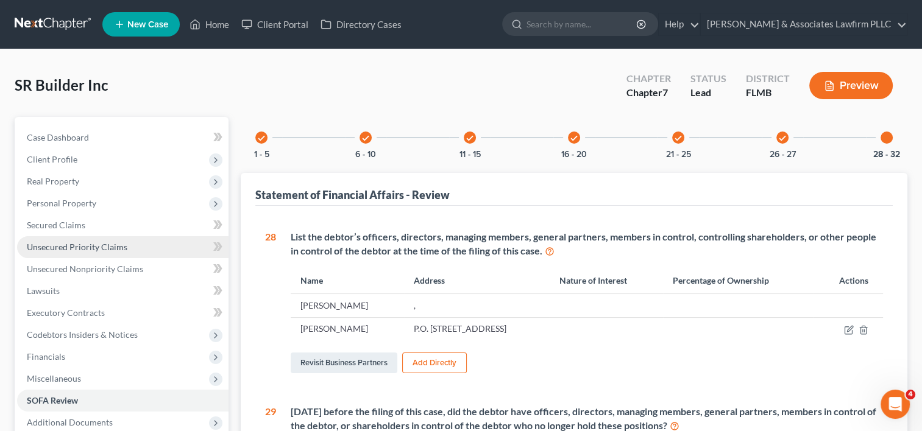
click at [82, 249] on span "Unsecured Priority Claims" at bounding box center [77, 247] width 101 height 10
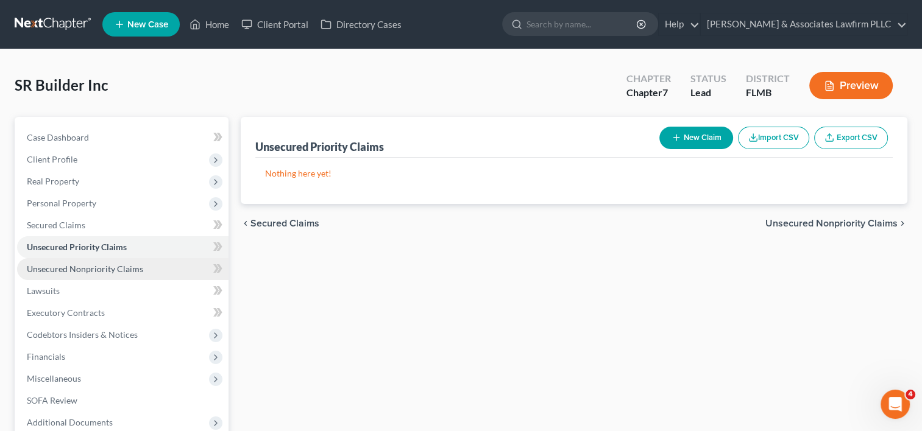
click at [71, 270] on span "Unsecured Nonpriority Claims" at bounding box center [85, 269] width 116 height 10
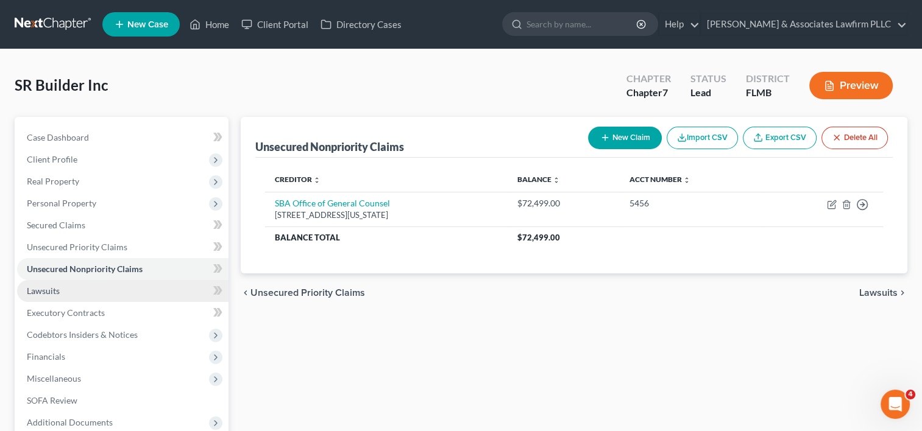
click at [55, 292] on span "Lawsuits" at bounding box center [43, 291] width 33 height 10
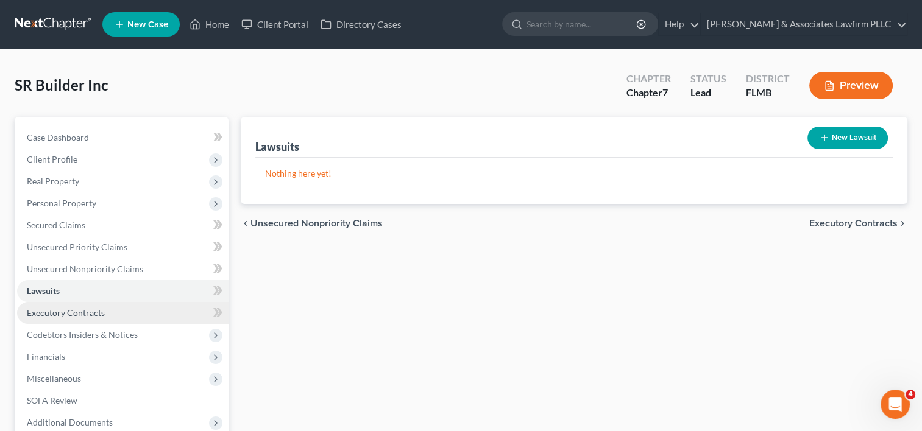
click at [51, 311] on span "Executory Contracts" at bounding box center [66, 313] width 78 height 10
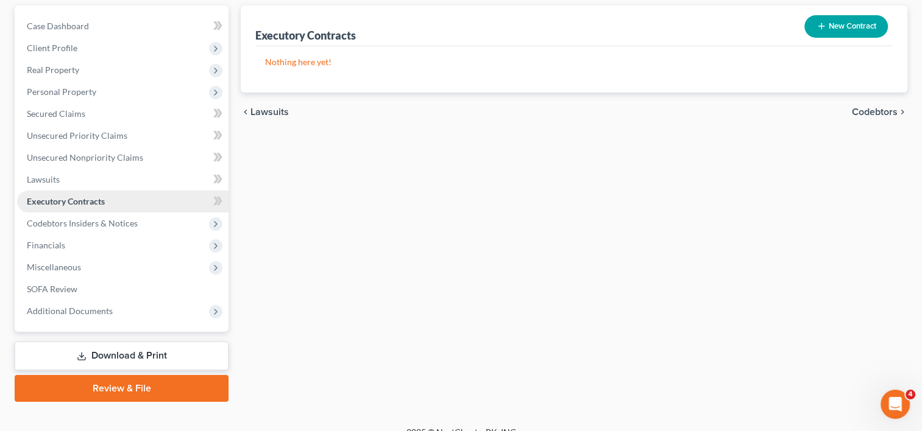
scroll to position [127, 0]
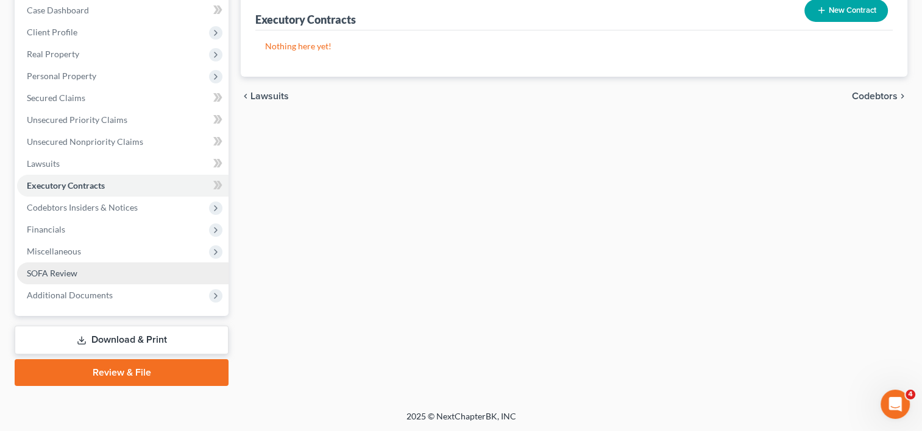
click at [65, 266] on link "SOFA Review" at bounding box center [122, 274] width 211 height 22
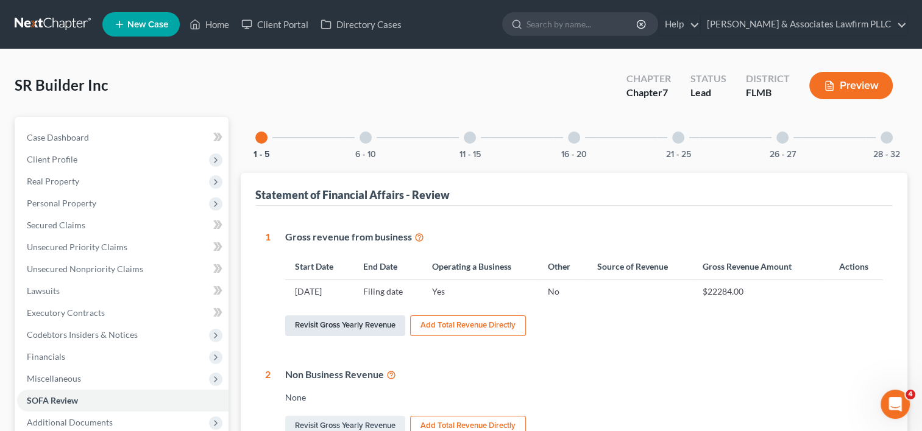
click at [378, 325] on link "Revisit Gross Yearly Revenue" at bounding box center [345, 326] width 120 height 21
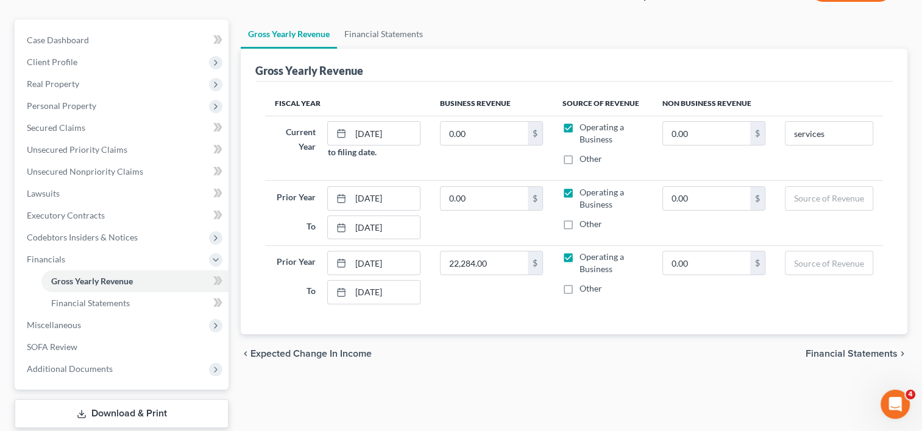
scroll to position [171, 0]
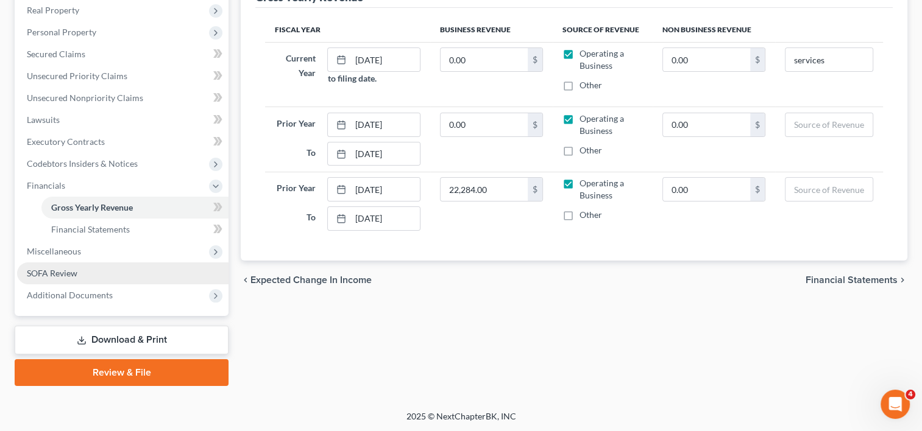
click at [88, 265] on link "SOFA Review" at bounding box center [122, 274] width 211 height 22
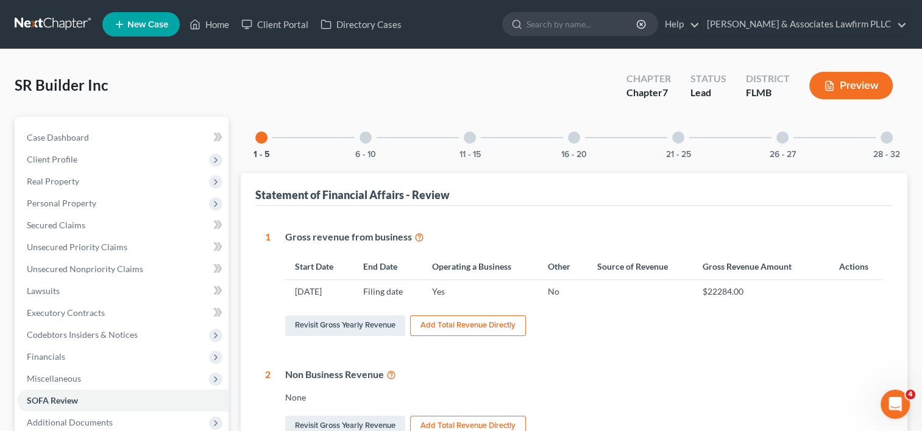
click at [887, 140] on div at bounding box center [886, 138] width 12 height 12
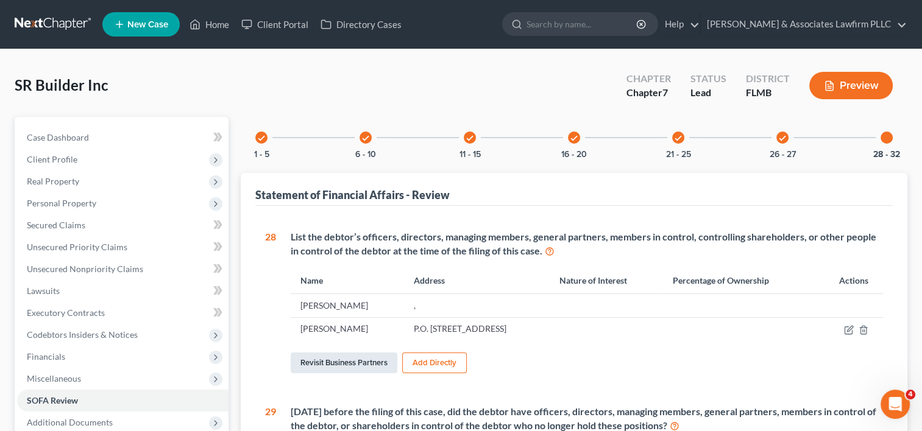
click at [372, 367] on link "Revisit Business Partners" at bounding box center [344, 363] width 107 height 21
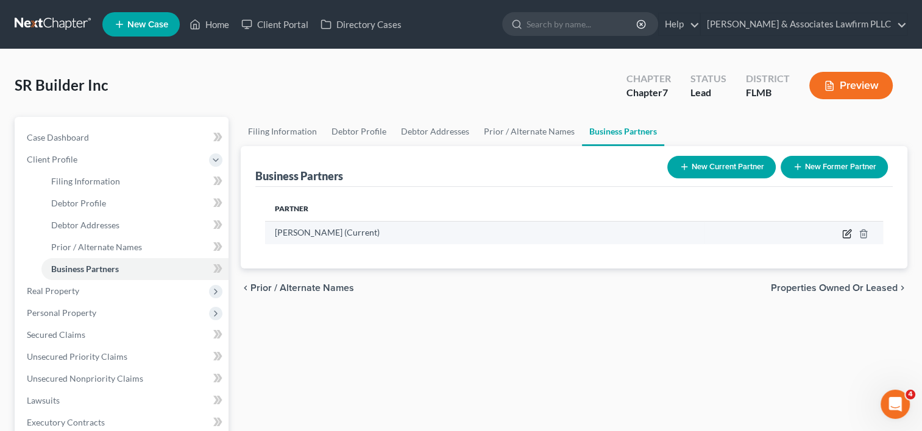
click at [847, 235] on icon "button" at bounding box center [847, 234] width 10 height 10
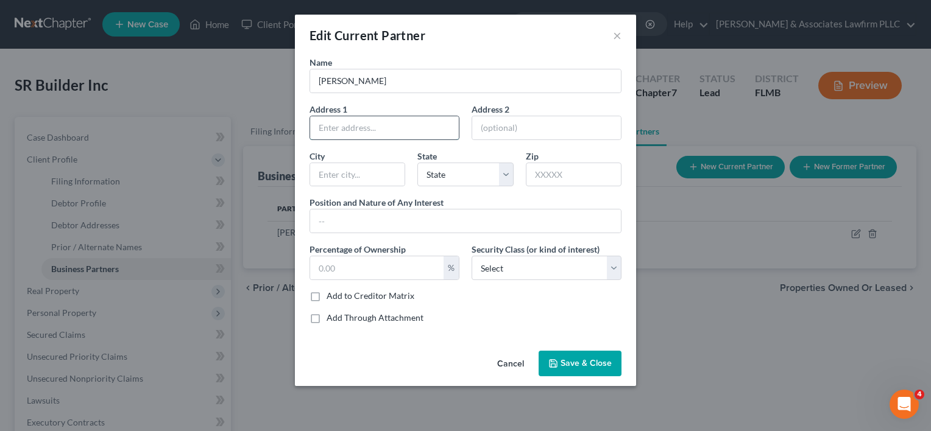
drag, startPoint x: 358, startPoint y: 129, endPoint x: 346, endPoint y: 138, distance: 15.2
click at [358, 129] on input "text" at bounding box center [384, 127] width 149 height 23
paste input "P.O. [STREET_ADDRESS]"
type input "P.O. [STREET_ADDRESS]"
drag, startPoint x: 407, startPoint y: 268, endPoint x: 371, endPoint y: 254, distance: 38.6
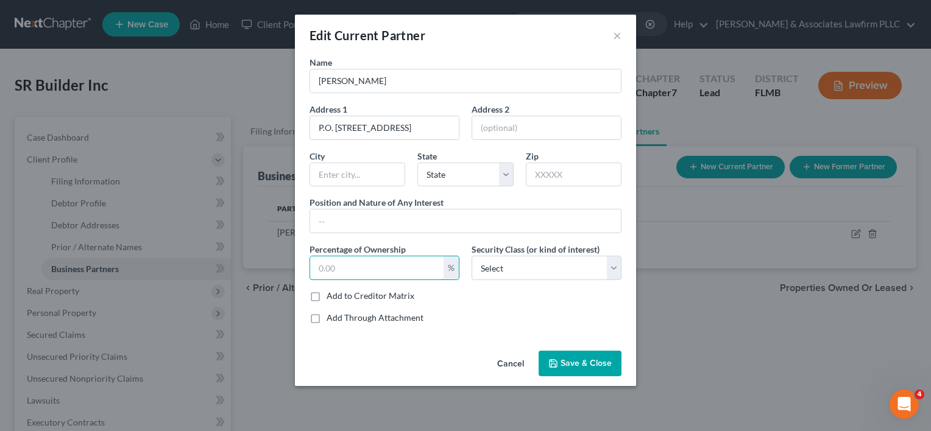
click at [406, 267] on input "text" at bounding box center [376, 267] width 133 height 23
type input "32762"
click at [380, 170] on input "text" at bounding box center [357, 174] width 94 height 23
type input "[GEOGRAPHIC_DATA]"
select select "9"
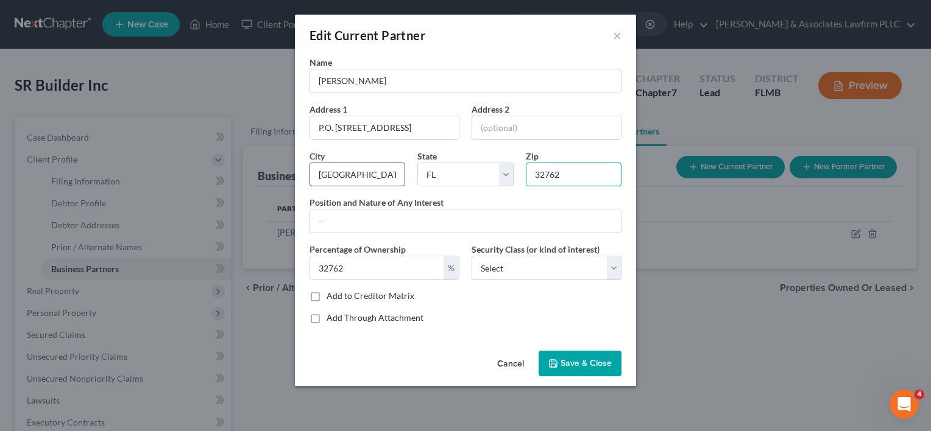
type input "32762"
drag, startPoint x: 380, startPoint y: 127, endPoint x: 482, endPoint y: 149, distance: 104.2
click at [482, 148] on div "Name [PERSON_NAME] Address 1 P.O. [GEOGRAPHIC_DATA] Address 2 City [GEOGRAPHIC_…" at bounding box center [465, 195] width 324 height 278
type input "P.O. Box 620226"
click at [440, 224] on input "text" at bounding box center [465, 221] width 311 height 23
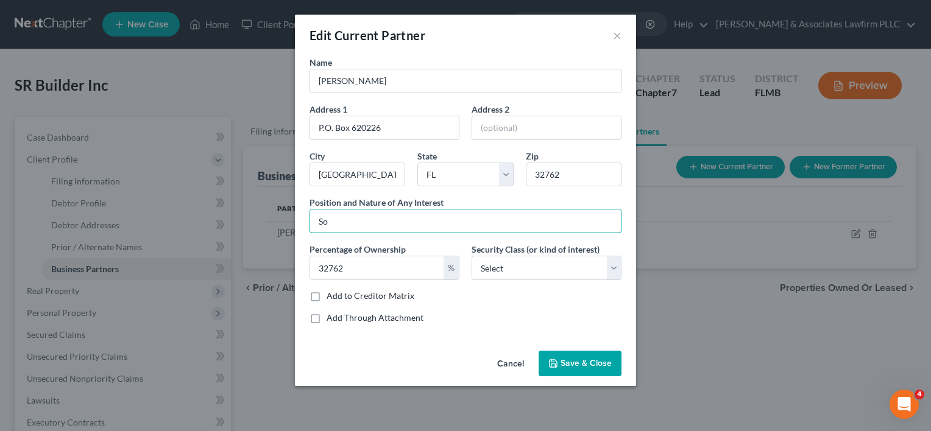
type input "S"
type input "President"
click at [453, 274] on div "%" at bounding box center [451, 267] width 15 height 23
drag, startPoint x: 367, startPoint y: 270, endPoint x: 268, endPoint y: 280, distance: 99.8
click at [268, 280] on div "Edit Current Partner × Name [PERSON_NAME] Address 1 P.O. Box 620226 Address 2 C…" at bounding box center [465, 215] width 931 height 431
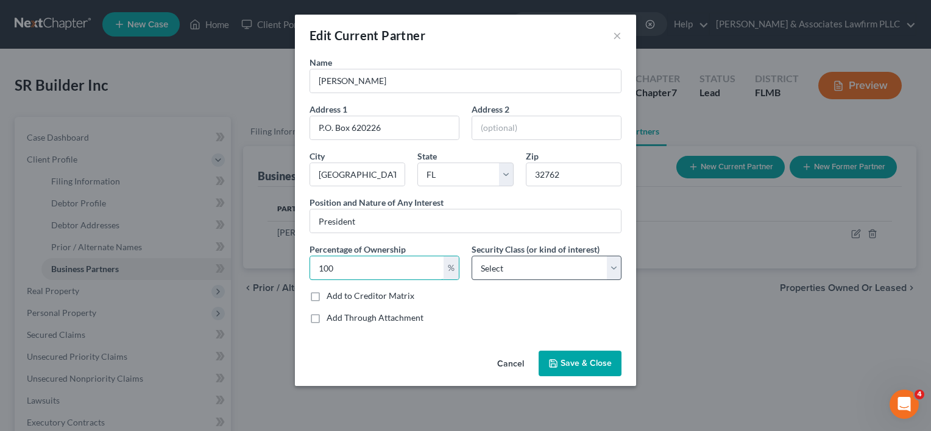
type input "100"
click at [608, 263] on select "Select Select Common Stockholder General Partner Limited Partner Managing Membe…" at bounding box center [547, 268] width 150 height 24
select select "5"
click at [472, 256] on select "Select Select Common Stockholder General Partner Limited Partner Managing Membe…" at bounding box center [547, 268] width 150 height 24
drag, startPoint x: 317, startPoint y: 295, endPoint x: 326, endPoint y: 295, distance: 9.2
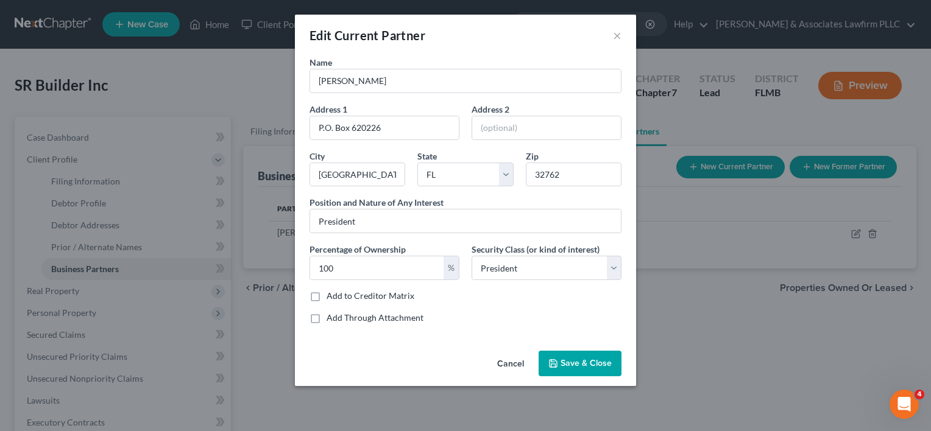
click at [327, 295] on label "Add to Creditor Matrix" at bounding box center [371, 296] width 88 height 12
click at [327, 294] on label "Add to Creditor Matrix" at bounding box center [371, 296] width 88 height 12
click at [331, 294] on input "Add to Creditor Matrix" at bounding box center [335, 294] width 8 height 8
checkbox input "true"
click at [556, 360] on icon "button" at bounding box center [553, 363] width 7 height 7
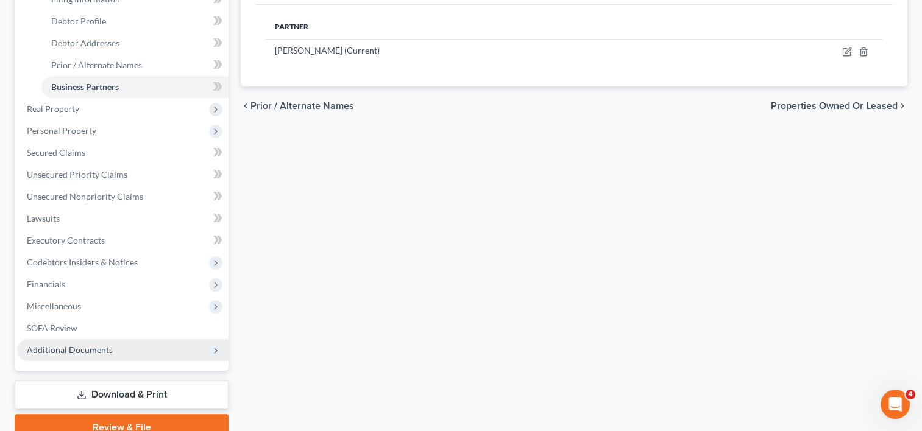
scroll to position [183, 0]
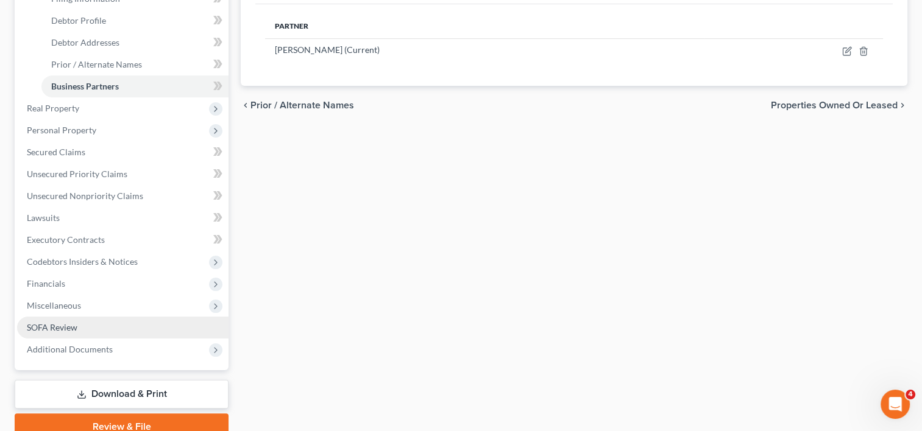
click at [130, 319] on link "SOFA Review" at bounding box center [122, 328] width 211 height 22
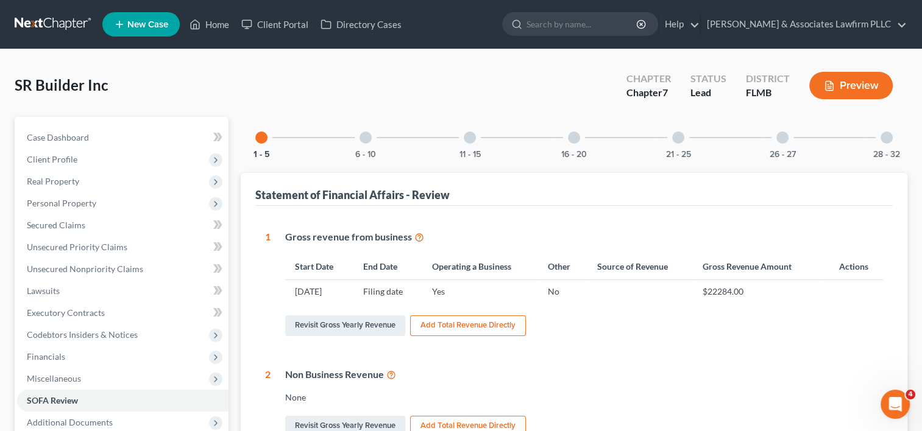
drag, startPoint x: 881, startPoint y: 141, endPoint x: 880, endPoint y: 159, distance: 17.7
click at [881, 144] on div "28 - 32" at bounding box center [886, 137] width 41 height 41
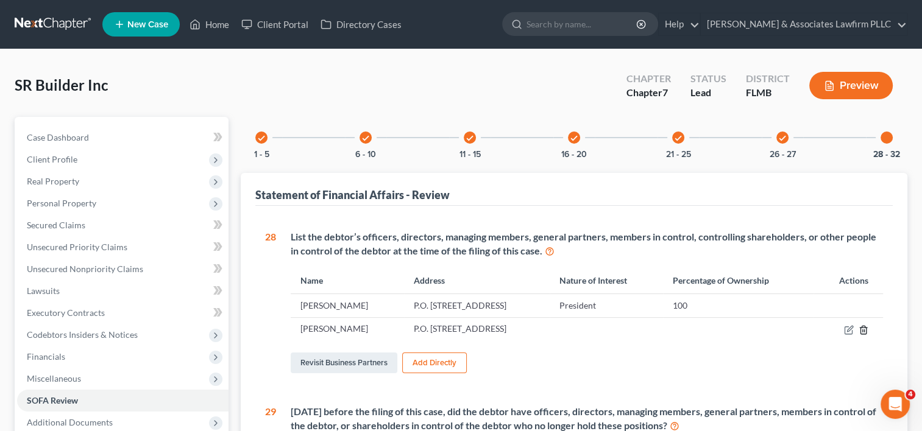
click at [866, 329] on icon "button" at bounding box center [863, 330] width 10 height 10
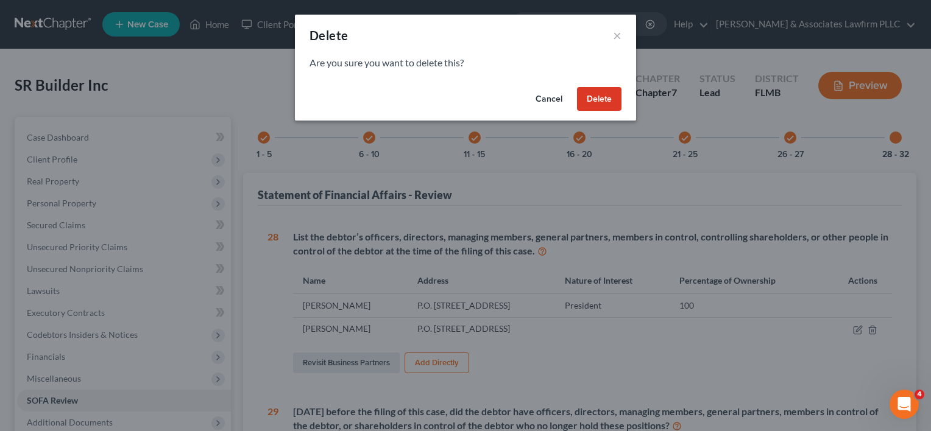
drag, startPoint x: 588, startPoint y: 94, endPoint x: 593, endPoint y: 105, distance: 12.0
click at [588, 96] on button "Delete" at bounding box center [599, 99] width 44 height 24
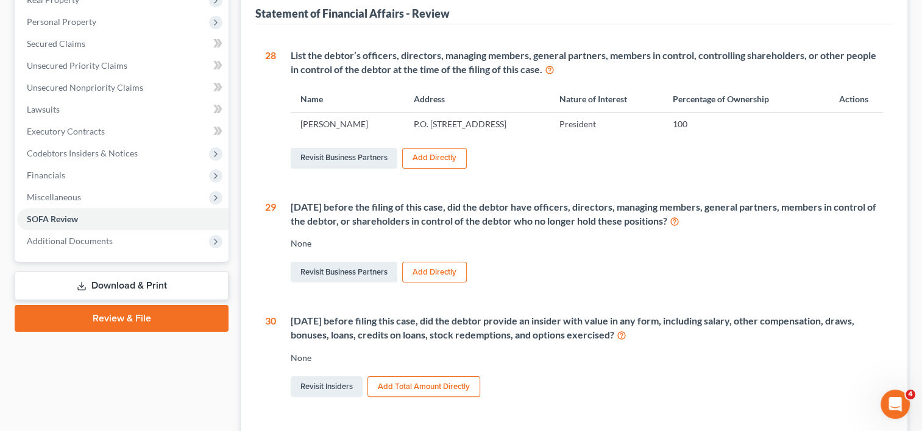
scroll to position [183, 0]
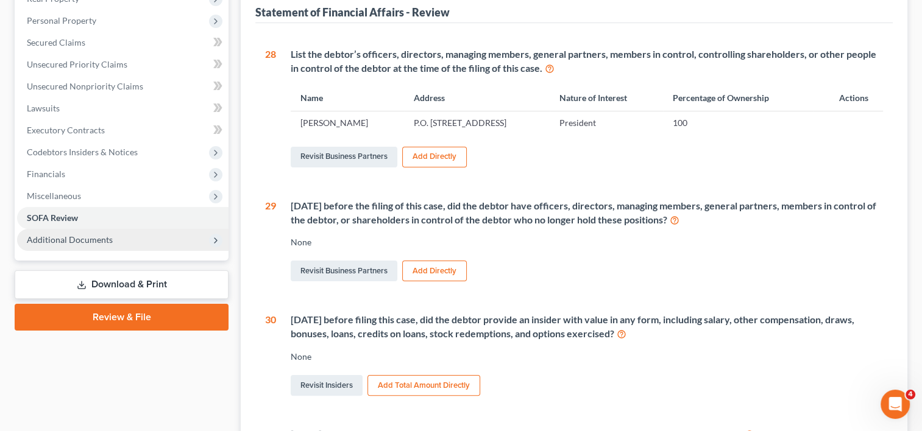
click at [138, 244] on span "Additional Documents" at bounding box center [122, 240] width 211 height 22
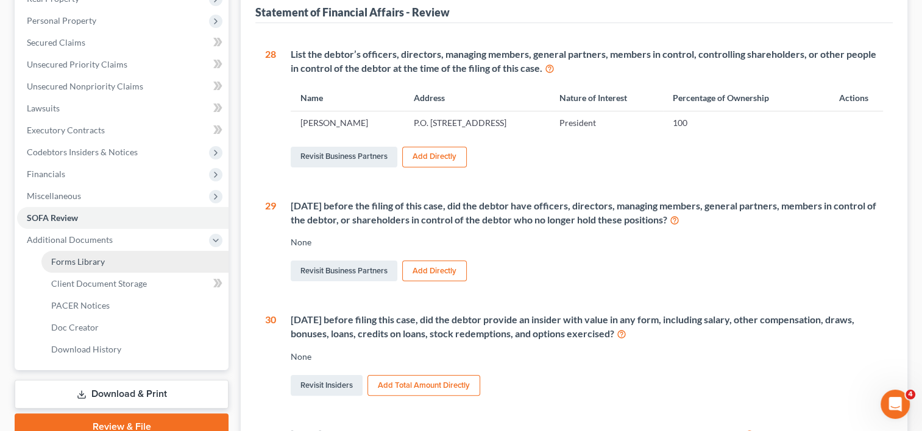
click at [183, 263] on link "Forms Library" at bounding box center [134, 262] width 187 height 22
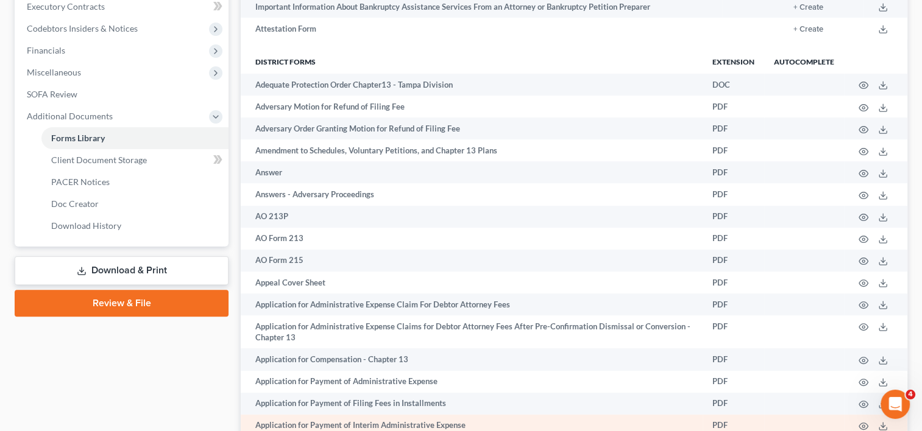
scroll to position [305, 0]
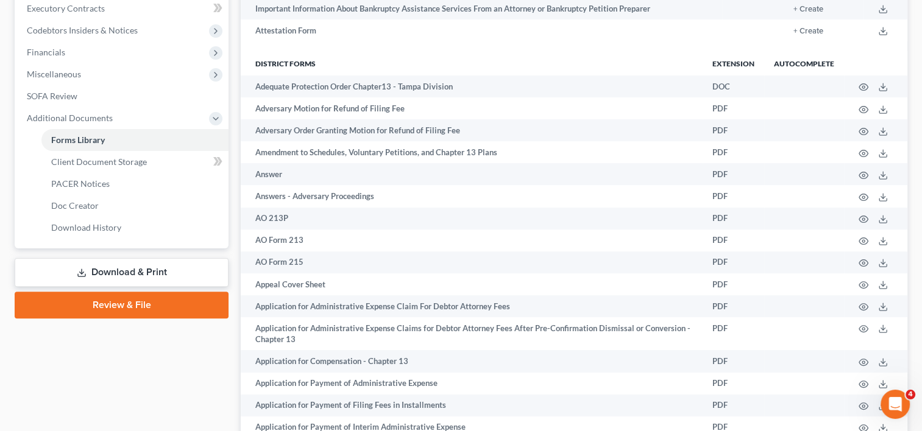
click at [183, 275] on link "Download & Print" at bounding box center [122, 272] width 214 height 29
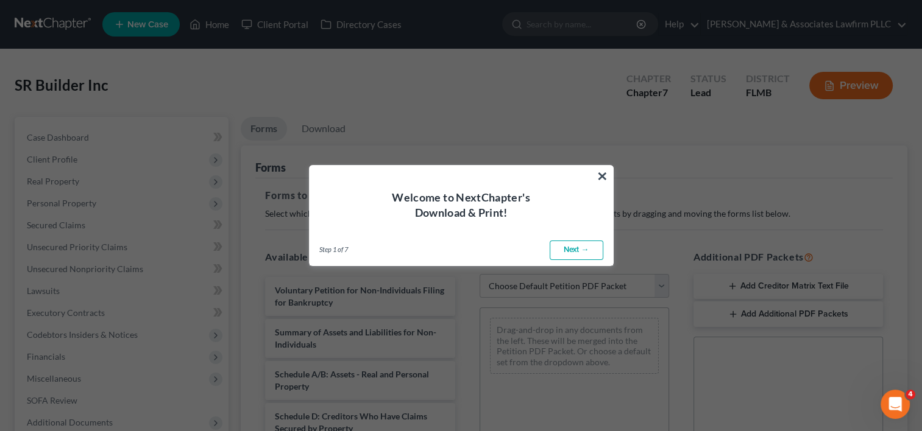
click at [555, 249] on link "Next →" at bounding box center [577, 250] width 54 height 19
select select "0"
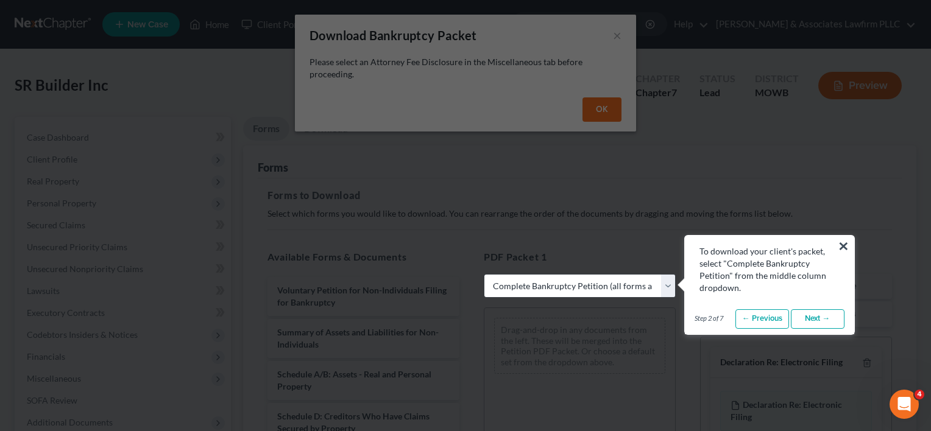
click at [839, 248] on button "×" at bounding box center [844, 245] width 12 height 19
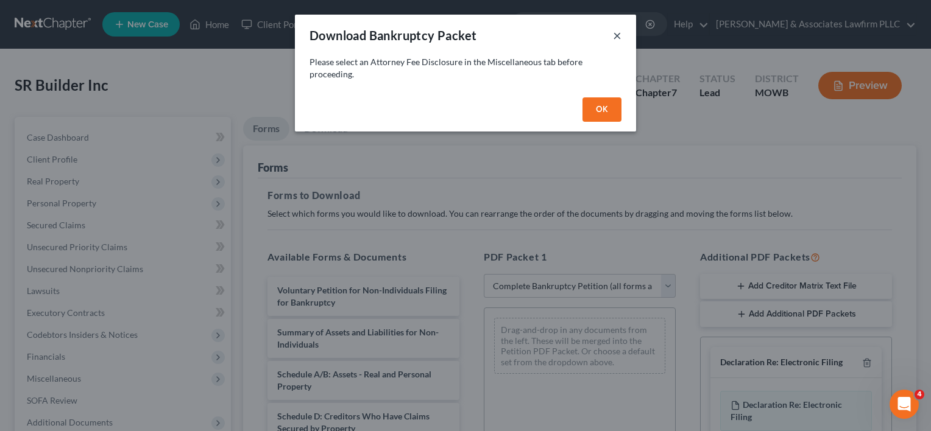
click at [613, 35] on button "×" at bounding box center [617, 35] width 9 height 15
select select
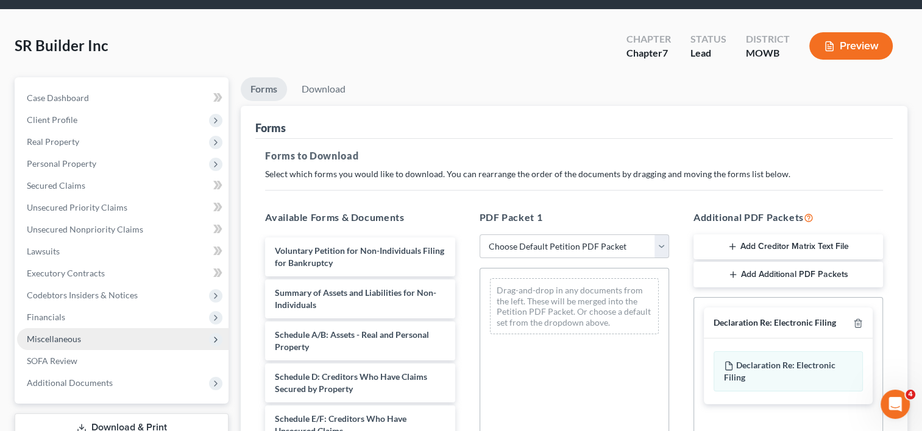
scroll to position [61, 0]
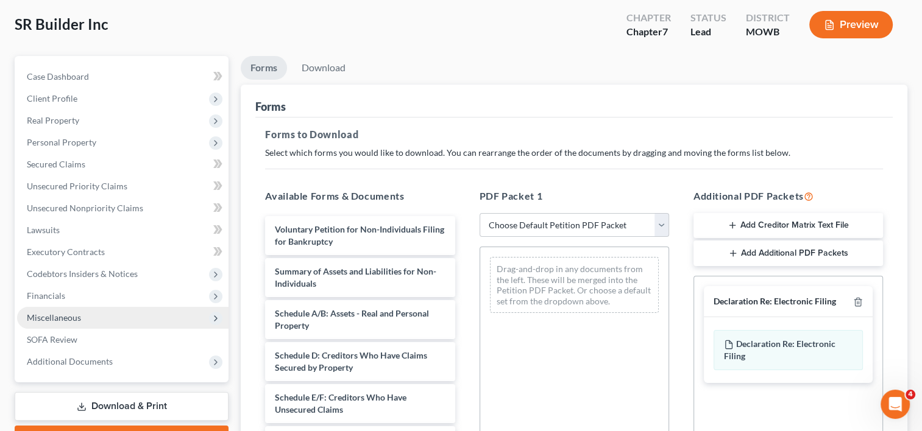
click at [73, 317] on span "Miscellaneous" at bounding box center [54, 318] width 54 height 10
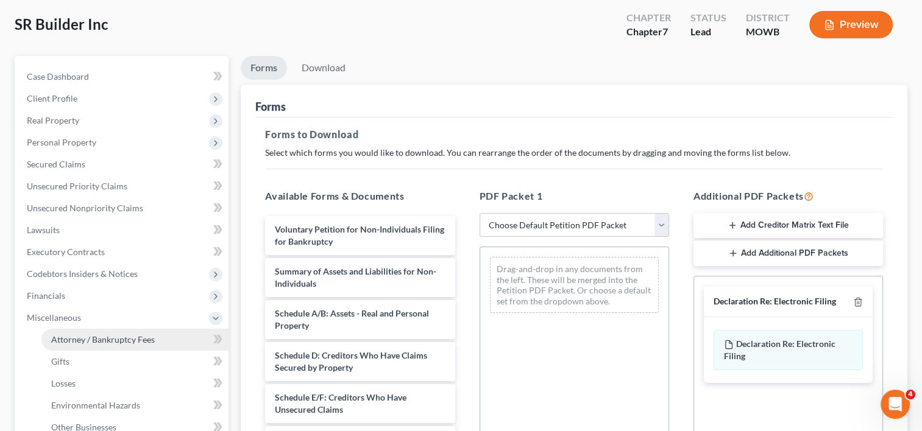
click at [113, 337] on span "Attorney / Bankruptcy Fees" at bounding box center [103, 339] width 104 height 10
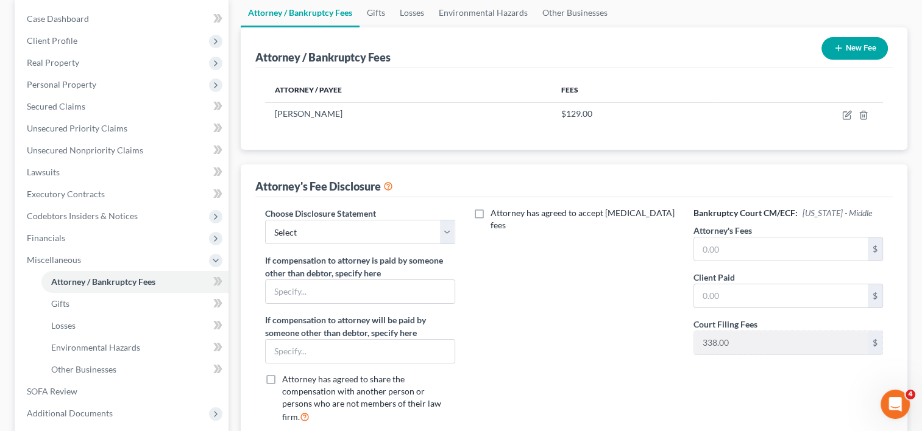
scroll to position [237, 0]
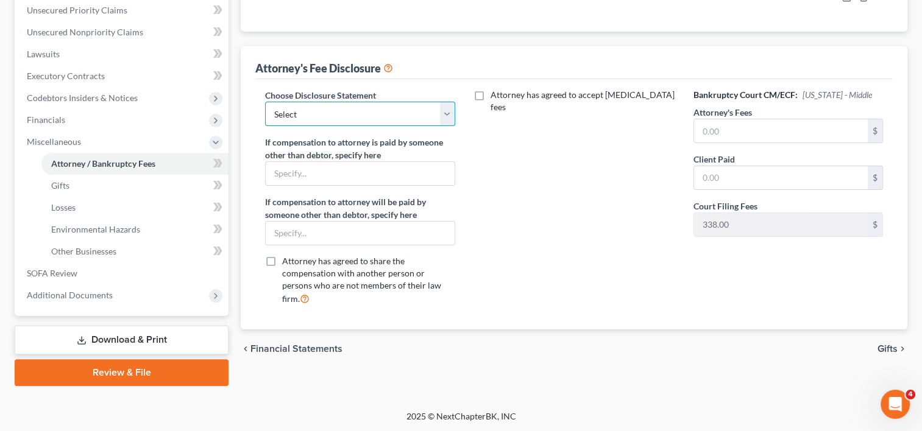
click at [435, 112] on select "Select Disclosure" at bounding box center [359, 114] width 189 height 24
select select "0"
click at [265, 102] on select "Select Disclosure" at bounding box center [359, 114] width 189 height 24
click at [282, 255] on label "Attorney has agreed to share the compensation with another person or persons wh…" at bounding box center [368, 280] width 172 height 51
click at [287, 255] on input "Attorney has agreed to share the compensation with another person or persons wh…" at bounding box center [291, 259] width 8 height 8
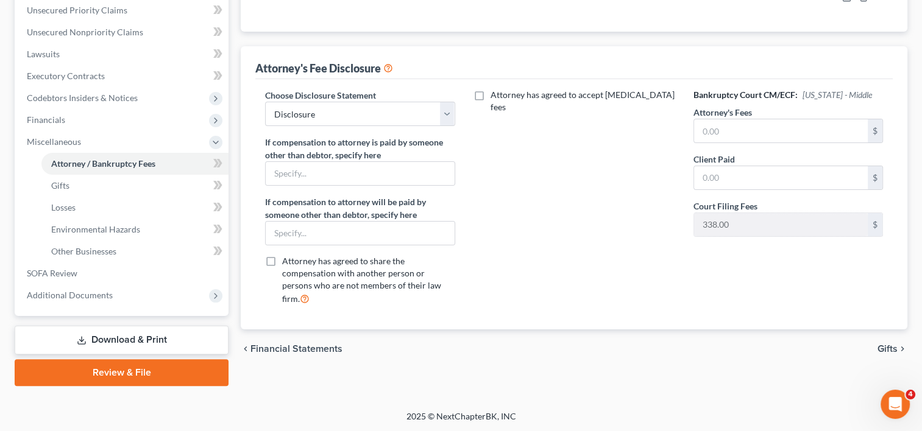
checkbox input "true"
click at [731, 171] on input "text" at bounding box center [781, 177] width 174 height 23
click at [178, 341] on link "Download & Print" at bounding box center [122, 340] width 214 height 29
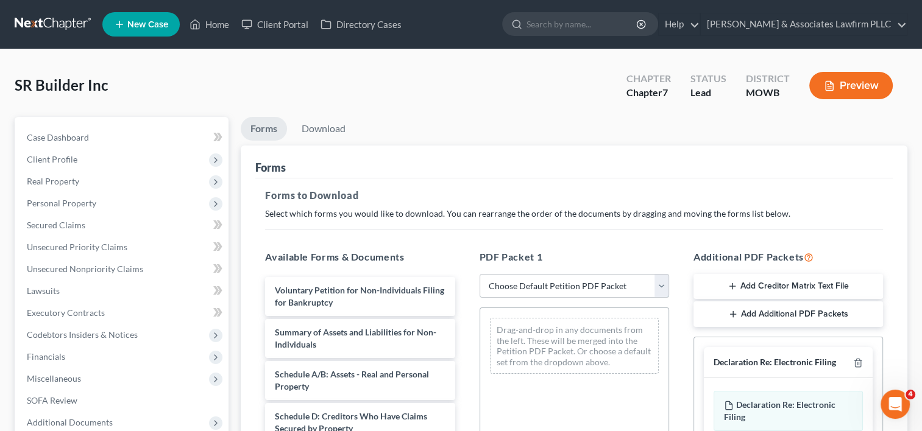
click at [658, 283] on select "Choose Default Petition PDF Packet Complete Bankruptcy Petition (all forms and …" at bounding box center [573, 286] width 189 height 24
select select "0"
click at [479, 274] on select "Choose Default Petition PDF Packet Complete Bankruptcy Petition (all forms and …" at bounding box center [573, 286] width 189 height 24
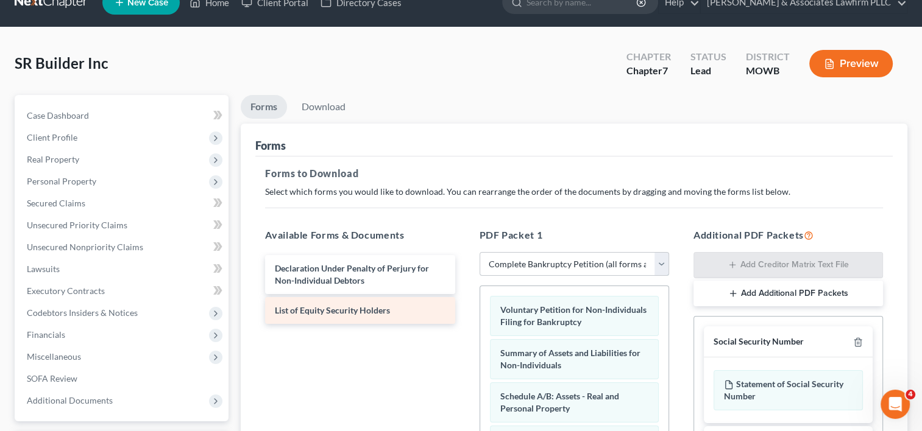
scroll to position [15, 0]
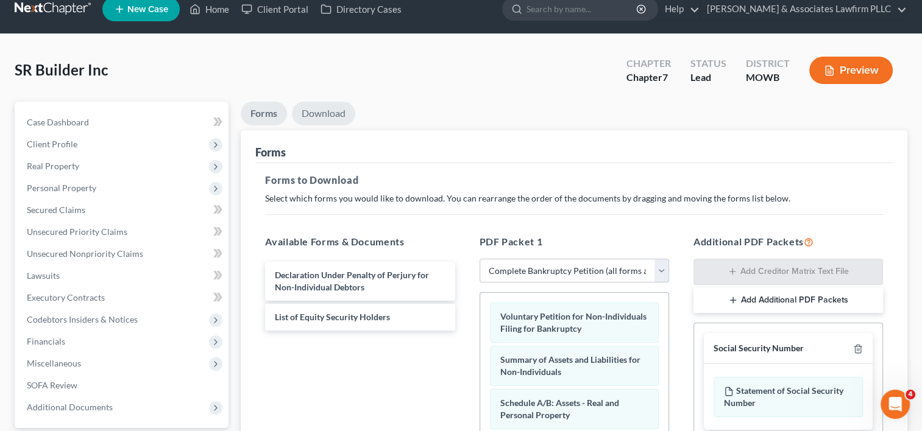
click at [326, 116] on link "Download" at bounding box center [323, 114] width 63 height 24
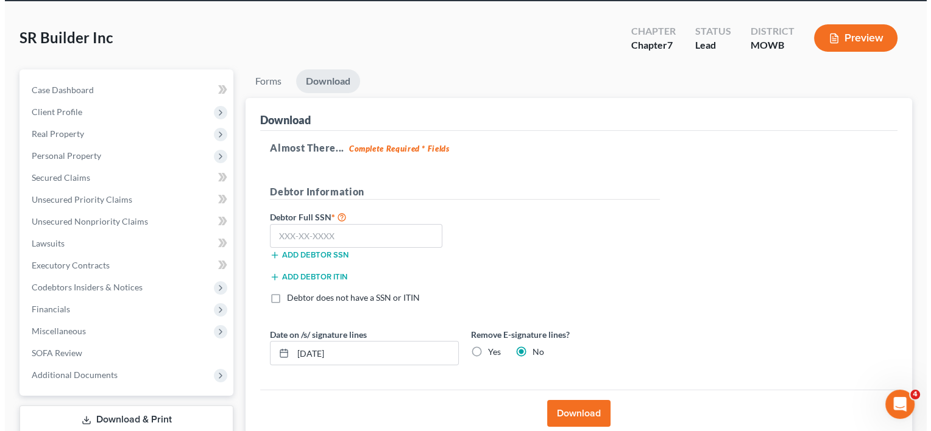
scroll to position [76, 0]
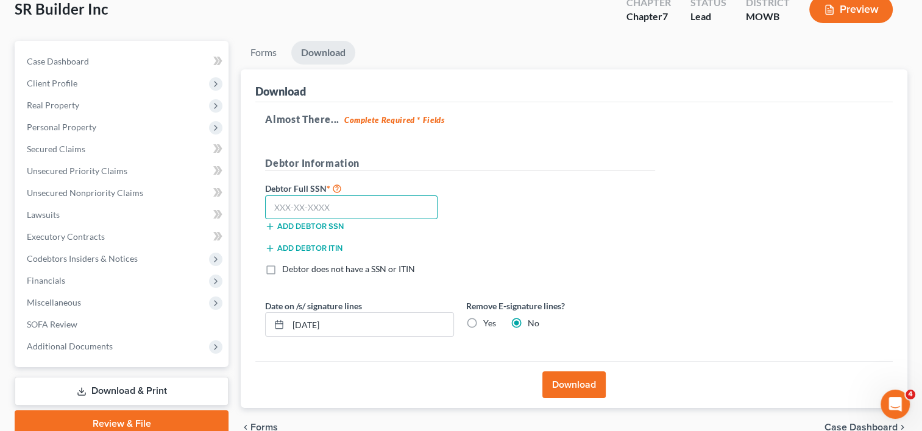
click at [271, 205] on input "text" at bounding box center [351, 208] width 172 height 24
type input "593-20-5456"
click at [282, 268] on label "Debtor does not have a SSN or ITIN" at bounding box center [348, 269] width 133 height 12
click at [287, 268] on input "Debtor does not have a SSN or ITIN" at bounding box center [291, 267] width 8 height 8
checkbox input "true"
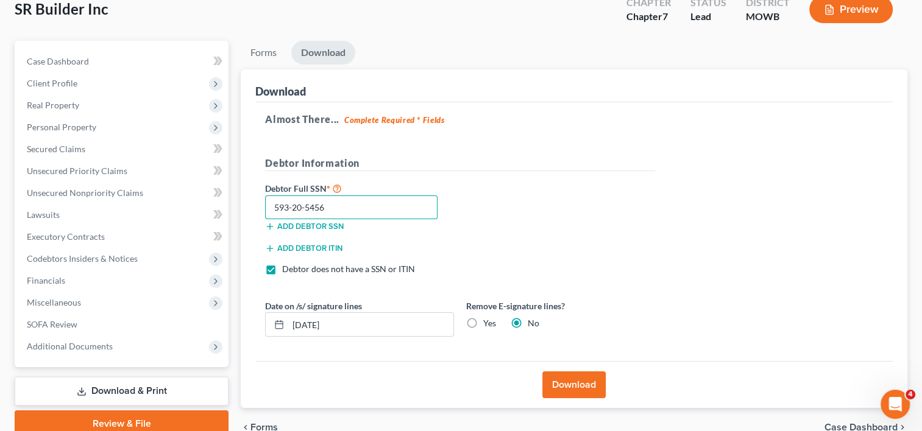
drag, startPoint x: 285, startPoint y: 203, endPoint x: 252, endPoint y: 201, distance: 32.9
click at [257, 200] on div "Almost There... Complete Required * Fields Debtor Information Debtor Full SSN *…" at bounding box center [573, 232] width 637 height 260
click at [483, 317] on label "Yes" at bounding box center [489, 323] width 13 height 12
click at [488, 317] on input "Yes" at bounding box center [492, 321] width 8 height 8
radio input "true"
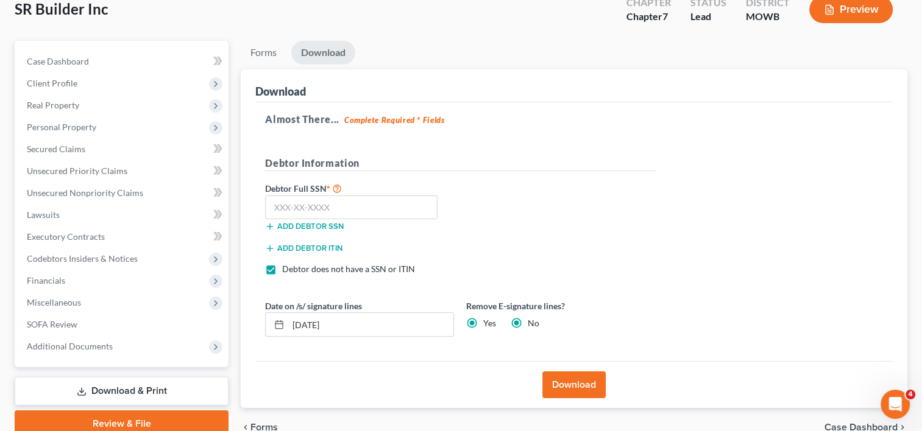
radio input "false"
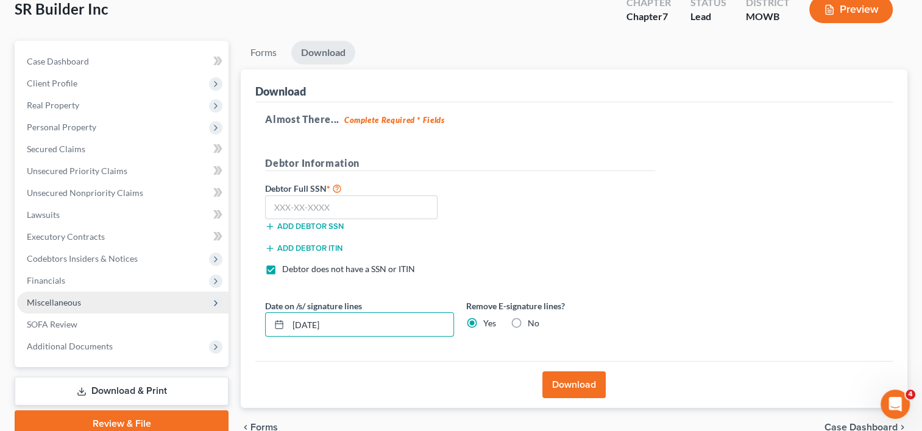
drag, startPoint x: 371, startPoint y: 329, endPoint x: 182, endPoint y: 298, distance: 191.4
click at [190, 303] on div "Petition Navigation Case Dashboard Payments Invoices Payments Payments Credit R…" at bounding box center [461, 244] width 905 height 406
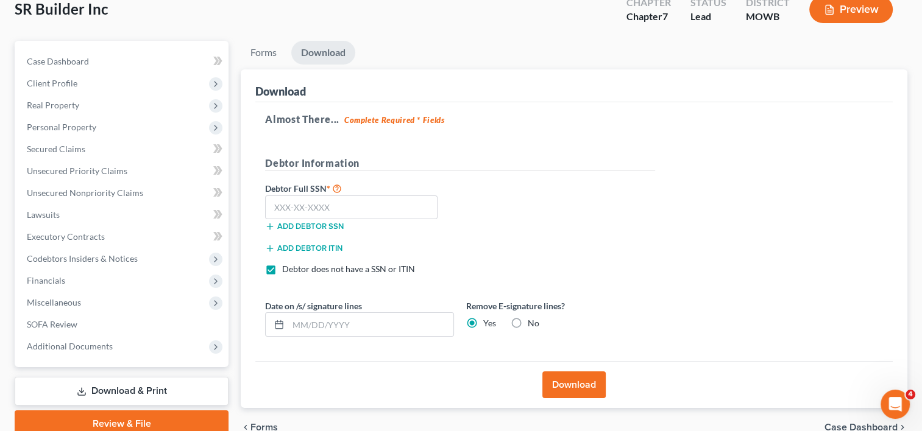
click at [582, 386] on button "Download" at bounding box center [573, 385] width 63 height 27
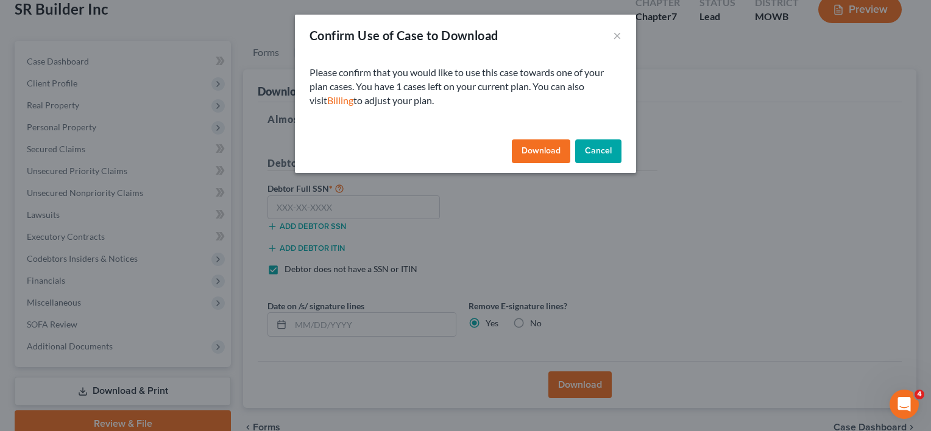
click at [545, 154] on button "Download" at bounding box center [541, 152] width 58 height 24
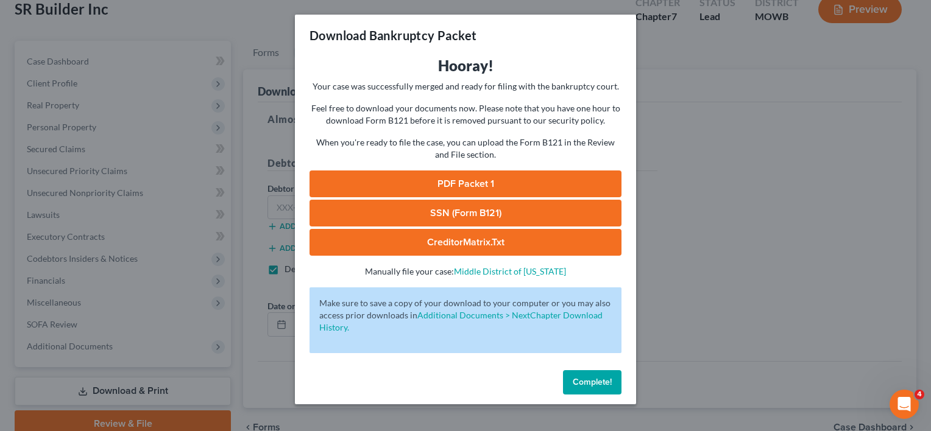
click at [515, 184] on link "PDF Packet 1" at bounding box center [465, 184] width 312 height 27
